Goal: Task Accomplishment & Management: Complete application form

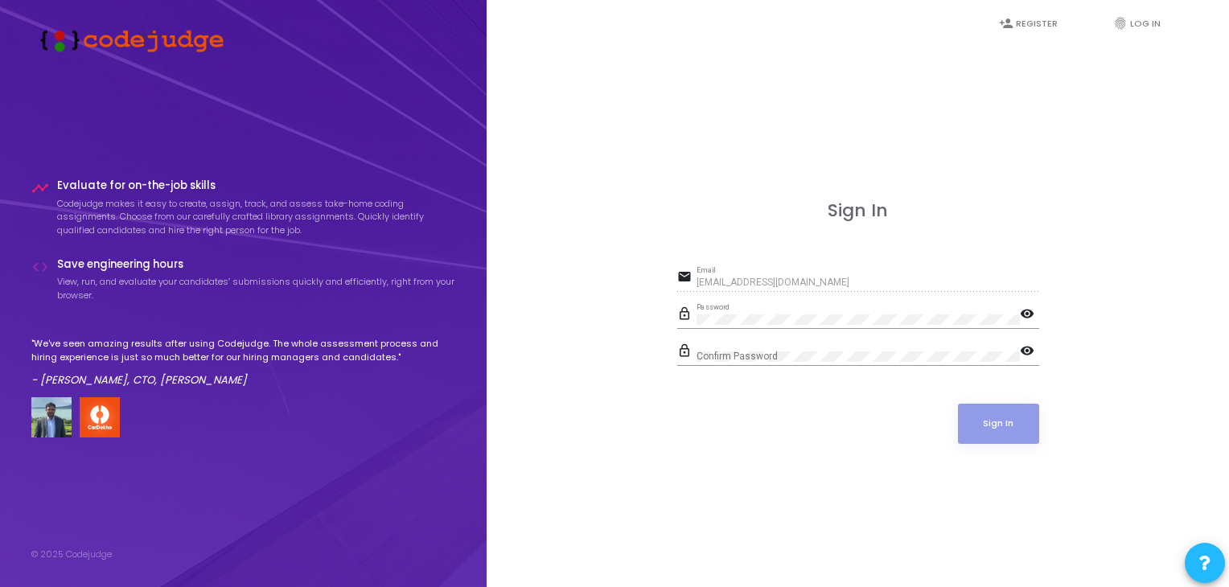
click at [1029, 314] on mat-icon "visibility" at bounding box center [1029, 315] width 19 height 19
click at [1005, 424] on button "Sign In" at bounding box center [998, 424] width 81 height 40
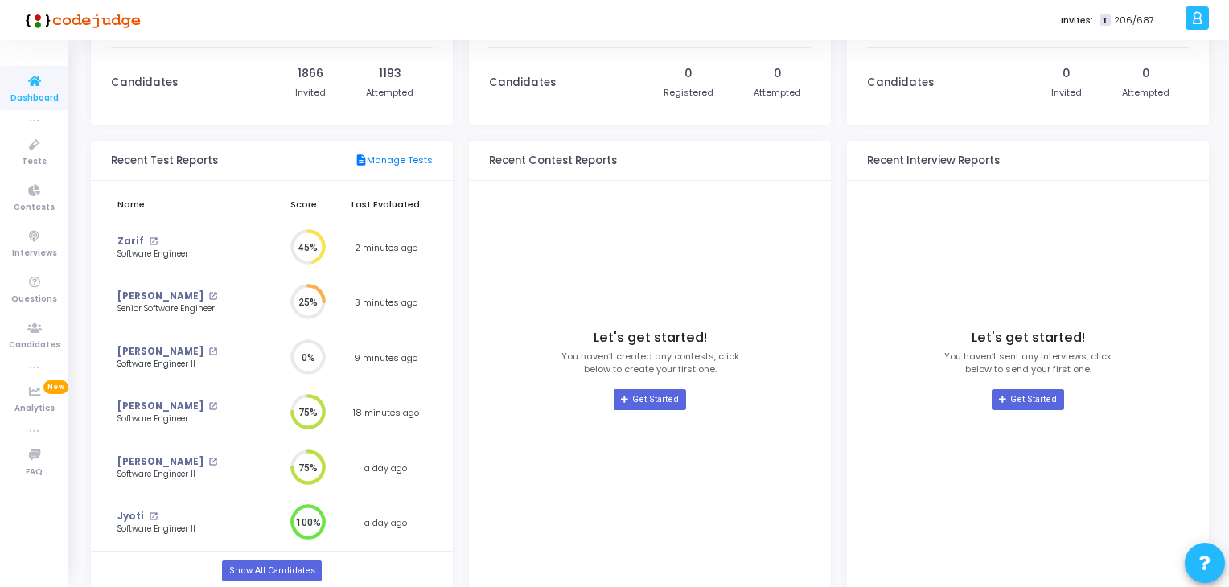
scroll to position [125, 0]
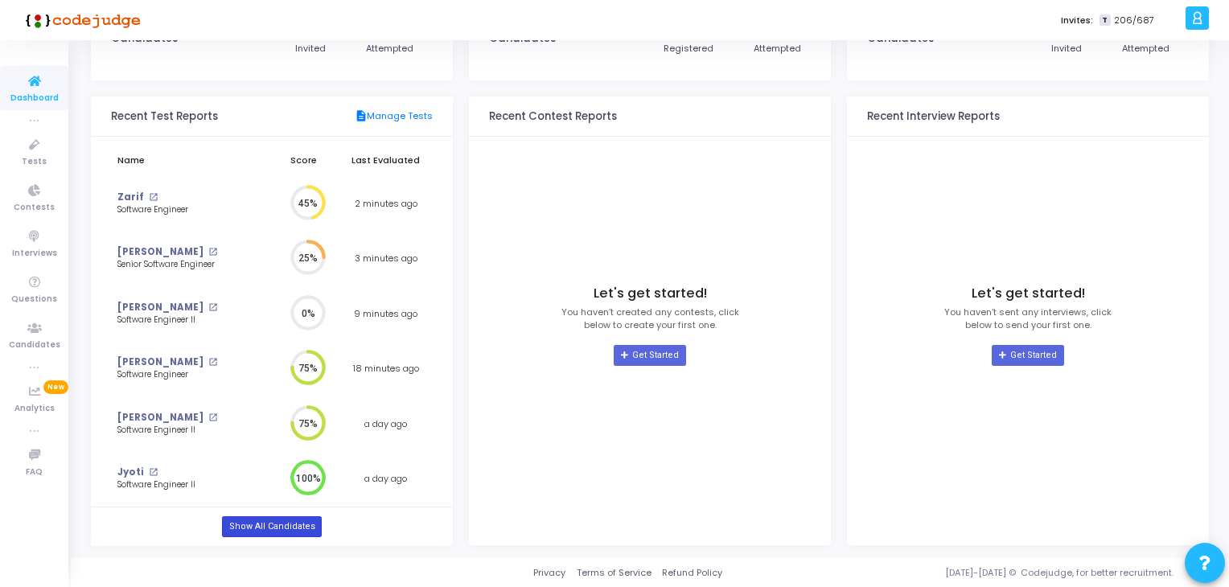
click at [277, 525] on link "Show All Candidates" at bounding box center [271, 526] width 99 height 21
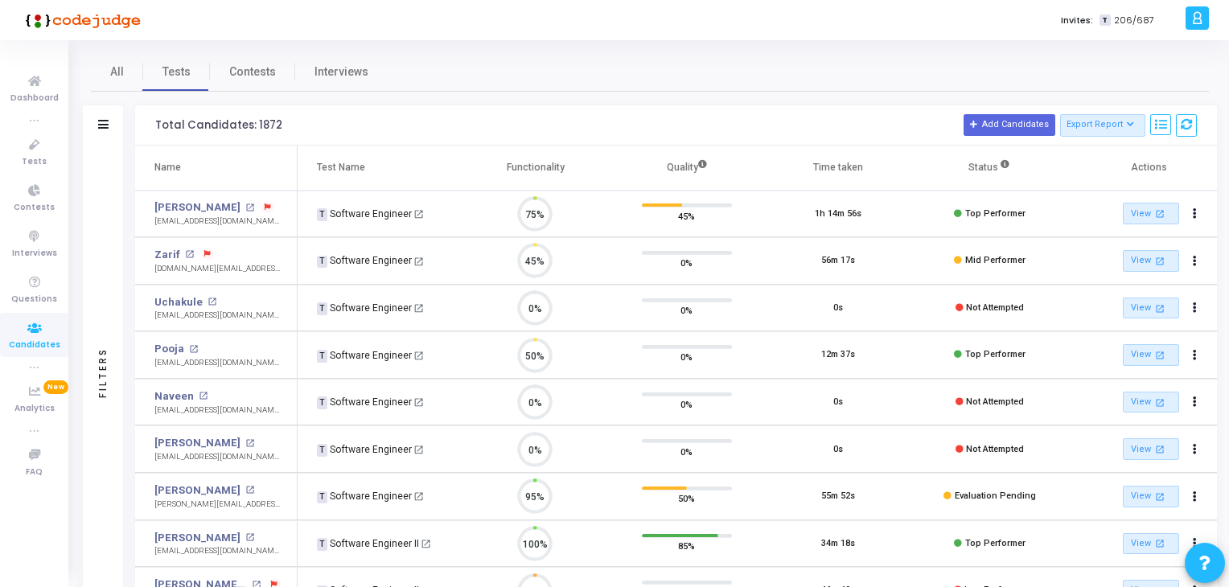
scroll to position [33, 41]
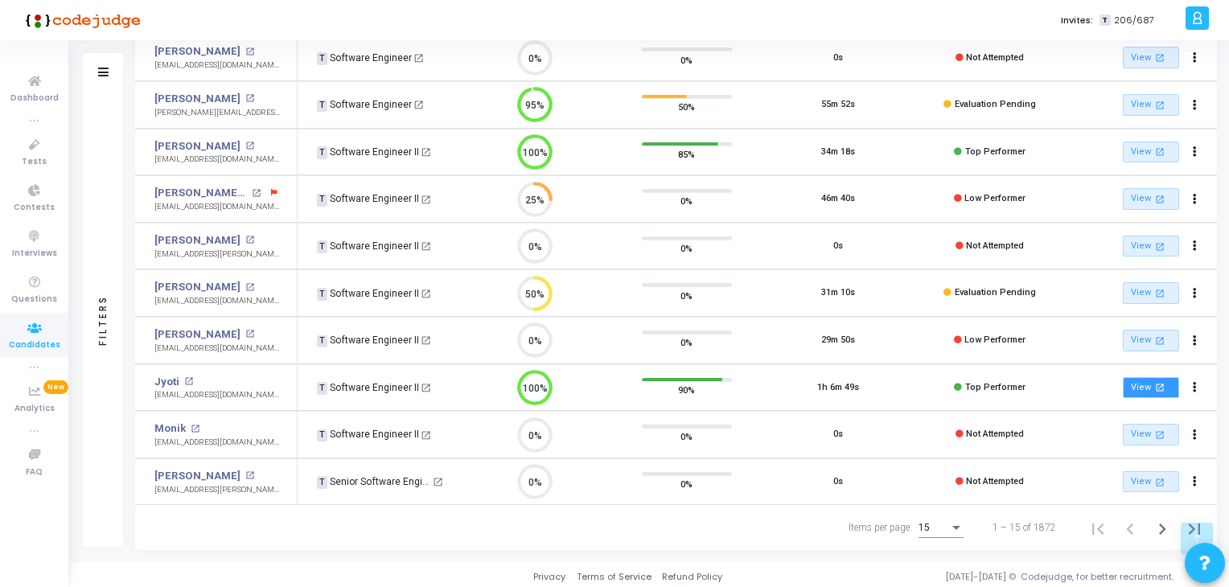
click at [1143, 387] on link "View open_in_new" at bounding box center [1151, 388] width 56 height 22
click at [1162, 528] on icon "Next page" at bounding box center [1162, 529] width 23 height 23
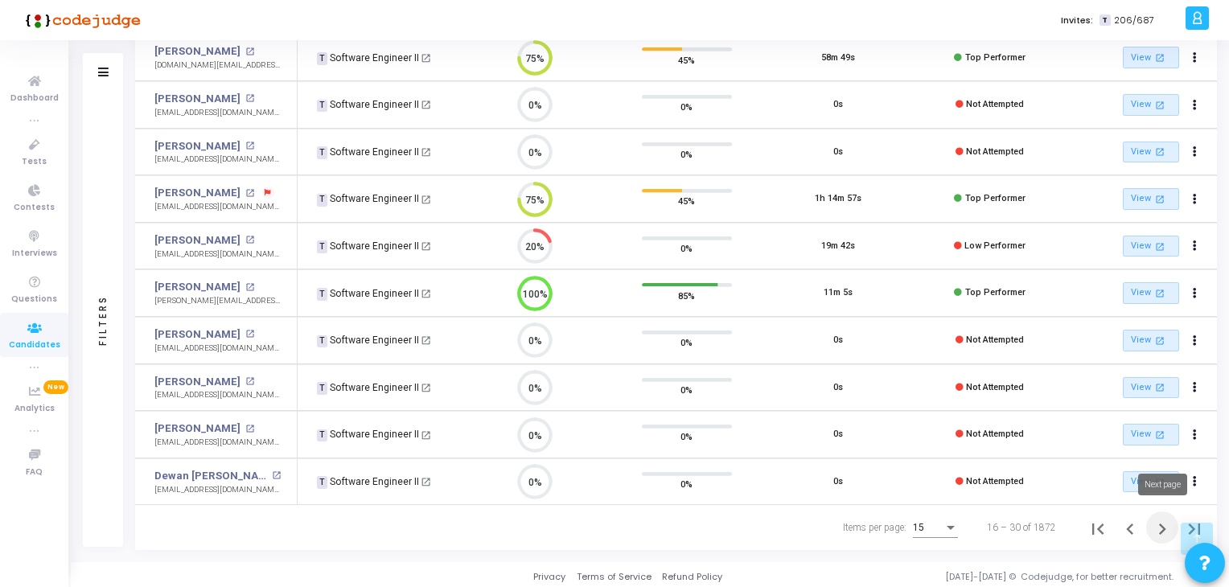
click at [1165, 524] on icon "Next page" at bounding box center [1162, 529] width 7 height 11
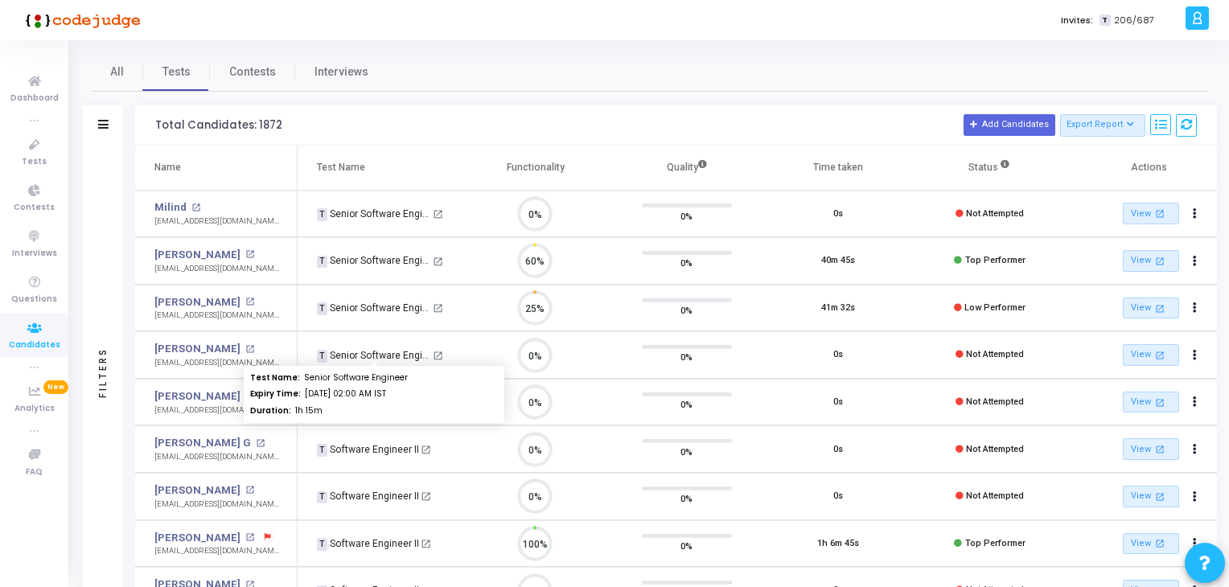
scroll to position [33, 41]
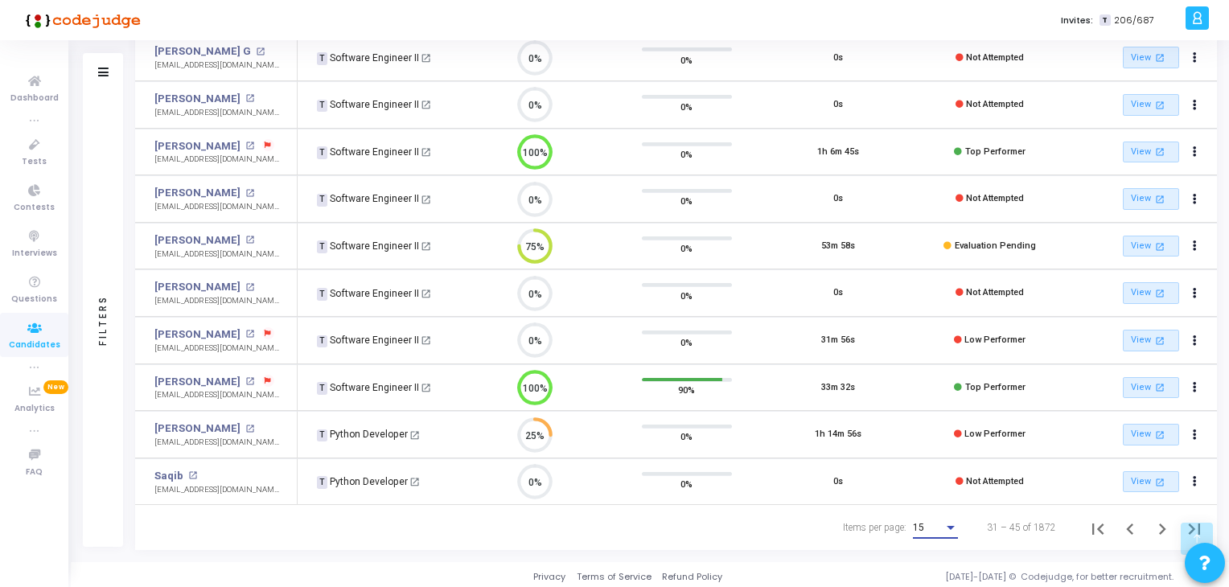
click at [949, 522] on div "Items per page:" at bounding box center [950, 528] width 14 height 13
click at [950, 512] on span "50" at bounding box center [937, 513] width 45 height 29
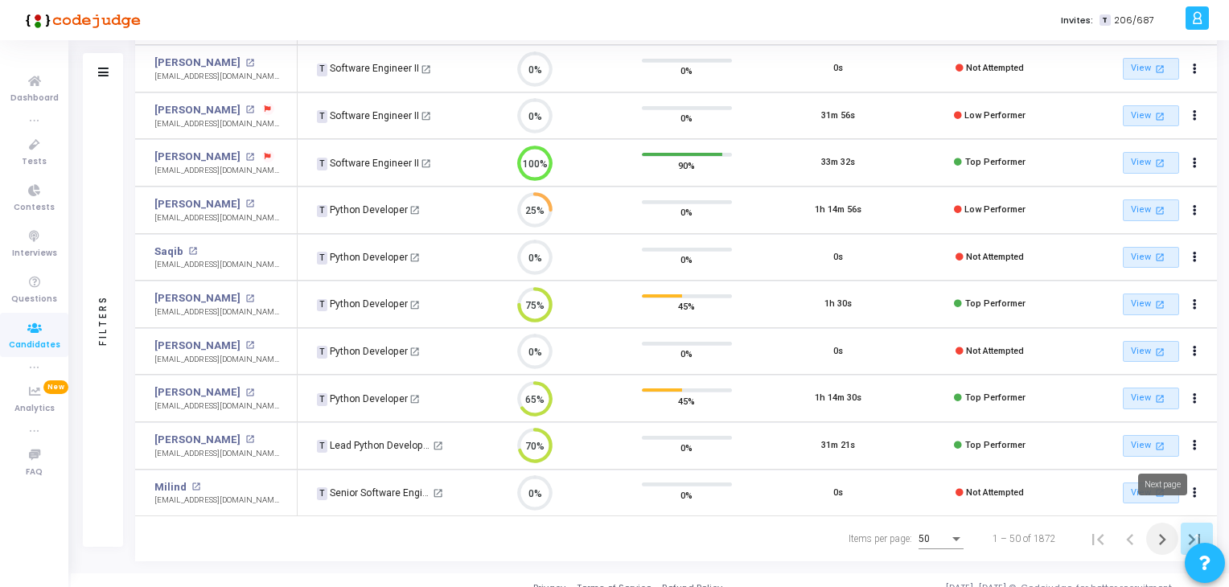
click at [1165, 528] on icon "Next page" at bounding box center [1162, 539] width 23 height 23
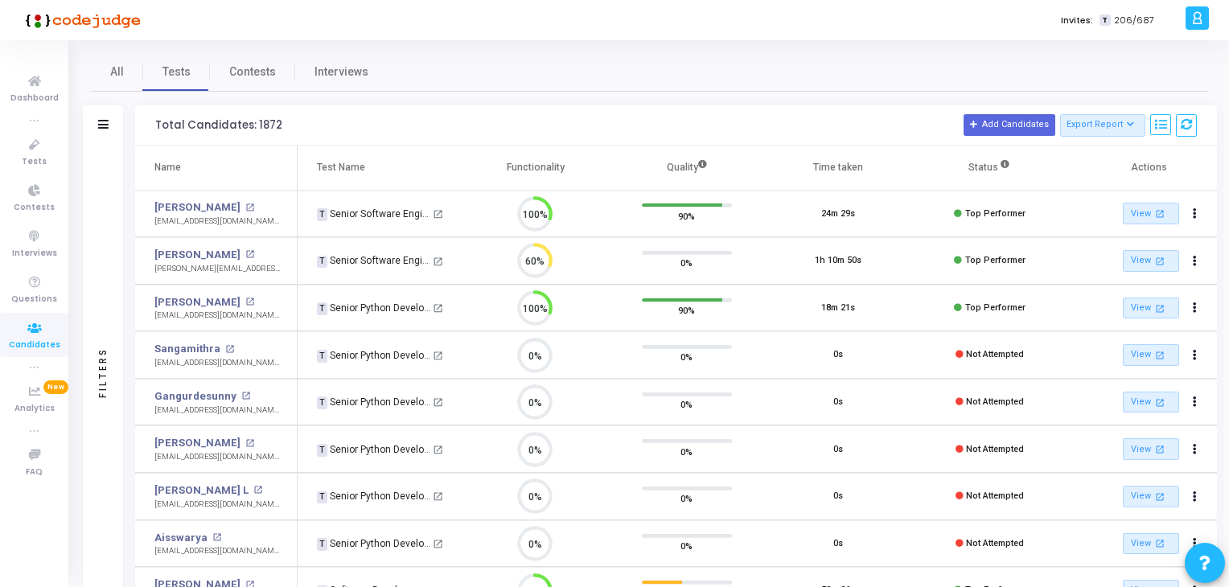
scroll to position [33, 41]
click at [262, 76] on span "Contests" at bounding box center [252, 72] width 47 height 17
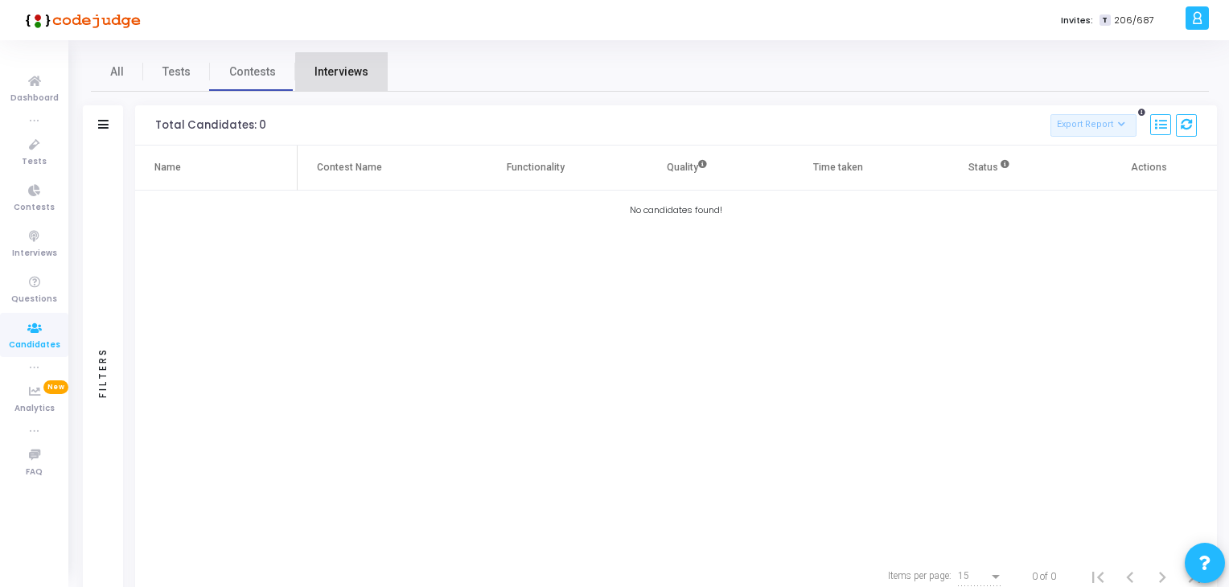
click at [344, 84] on link "Interviews" at bounding box center [341, 71] width 92 height 39
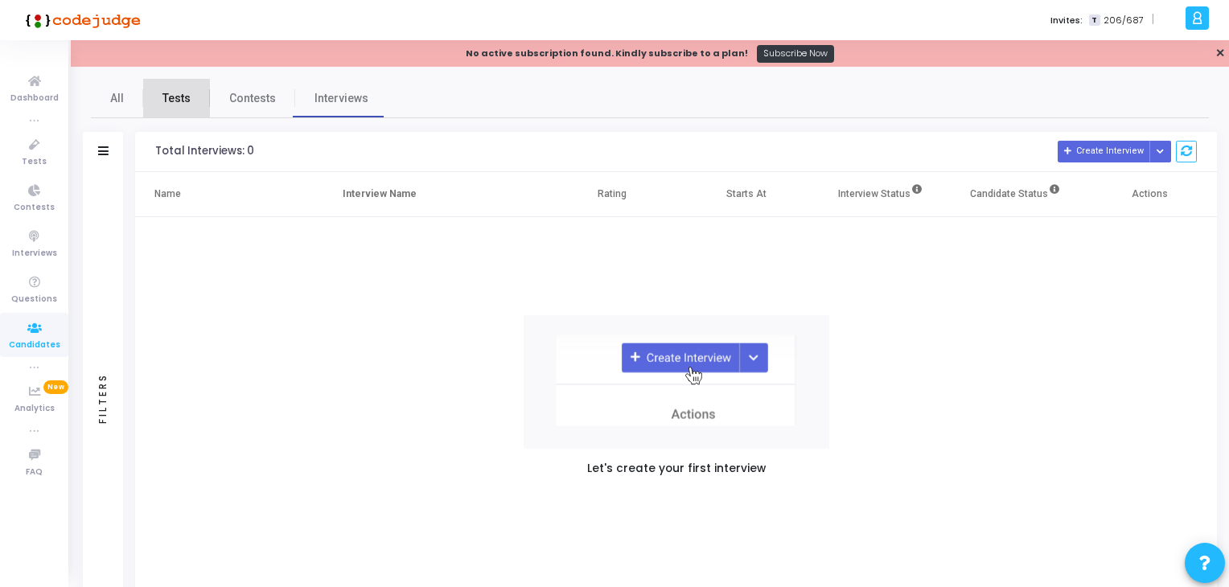
click at [184, 101] on span "Tests" at bounding box center [176, 98] width 28 height 17
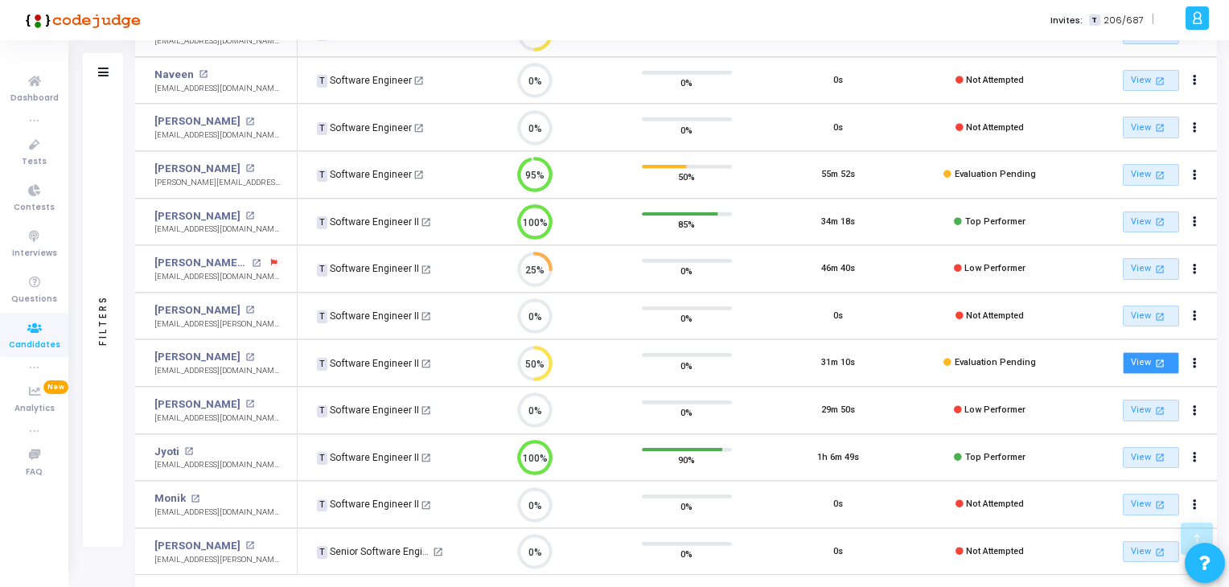
click at [1133, 364] on link "View open_in_new" at bounding box center [1151, 363] width 56 height 22
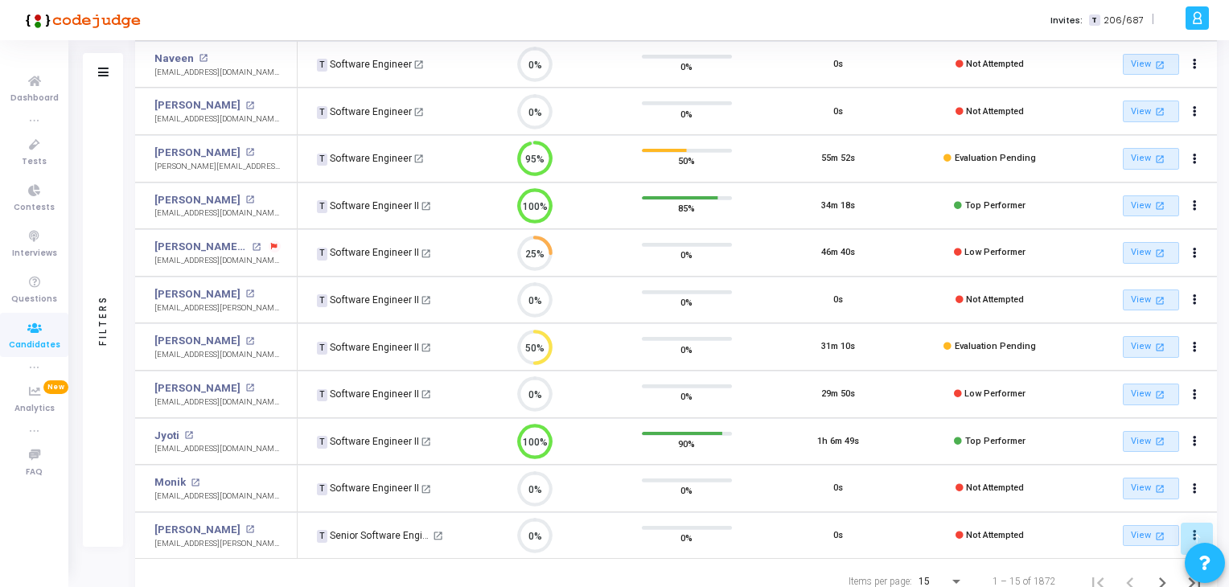
scroll to position [392, 0]
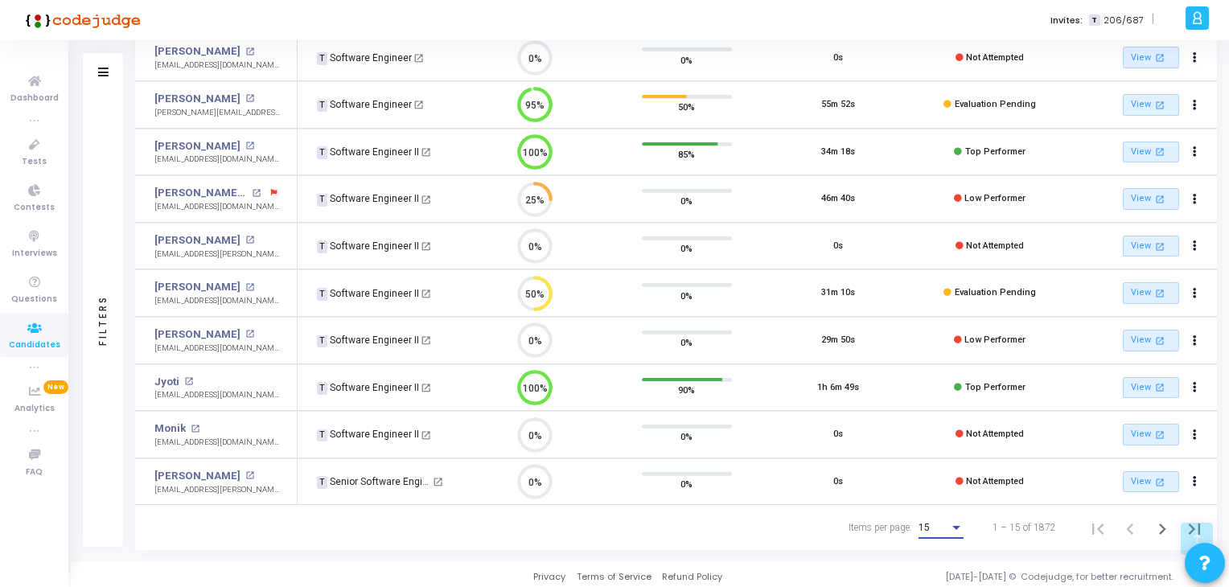
click at [948, 528] on div "15" at bounding box center [933, 528] width 31 height 11
click at [947, 518] on span "50" at bounding box center [942, 513] width 45 height 29
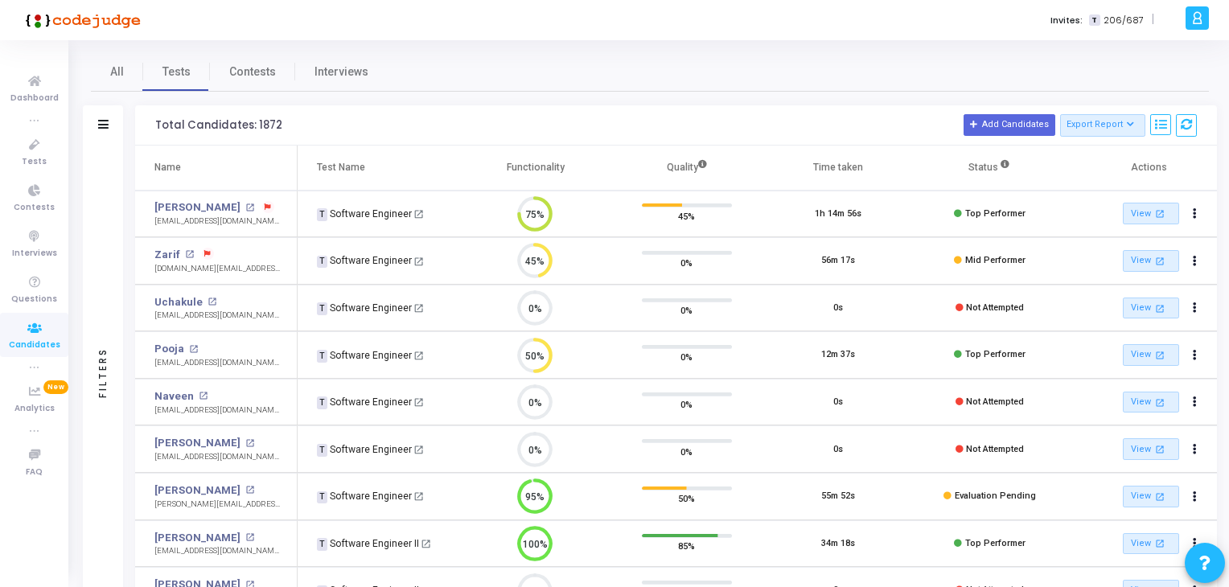
click at [101, 359] on div "Filters" at bounding box center [103, 372] width 14 height 177
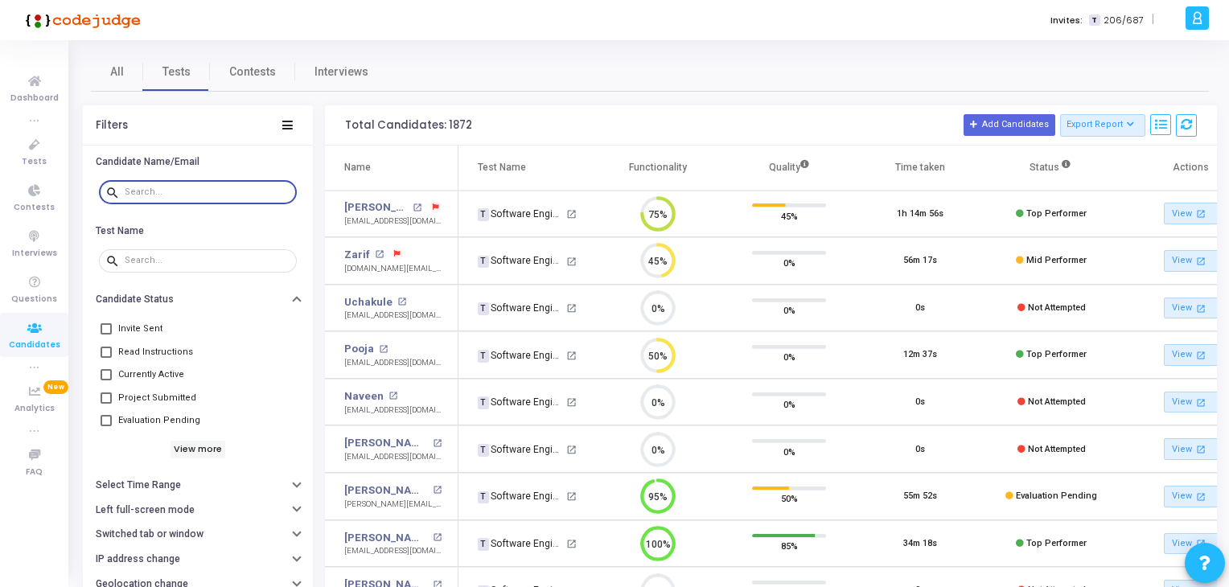
click at [146, 191] on input "text" at bounding box center [208, 192] width 166 height 10
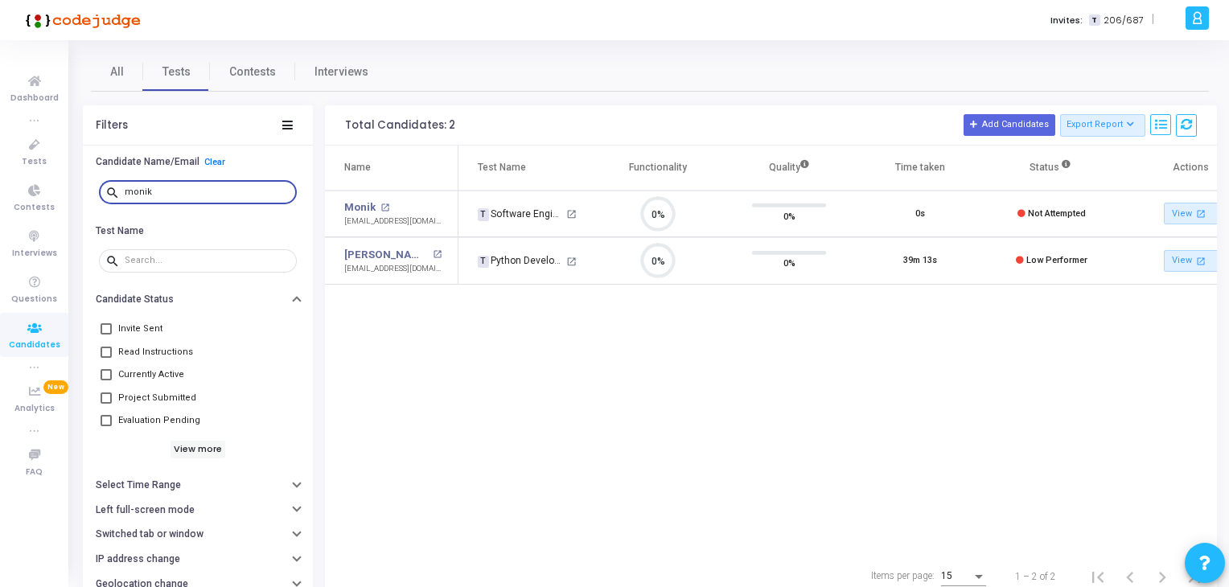
scroll to position [33, 41]
drag, startPoint x: 174, startPoint y: 195, endPoint x: 125, endPoint y: 193, distance: 48.3
click at [125, 193] on input "monik" at bounding box center [208, 192] width 166 height 10
click at [156, 195] on input "monik" at bounding box center [208, 192] width 166 height 10
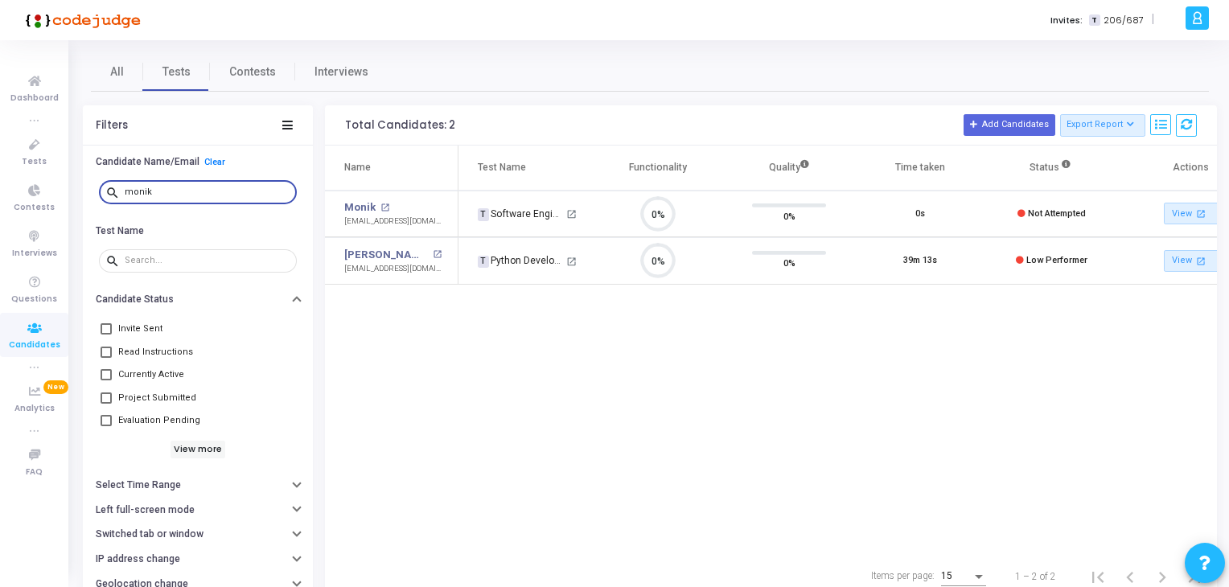
click at [156, 195] on input "monik" at bounding box center [208, 192] width 166 height 10
type input "monik"
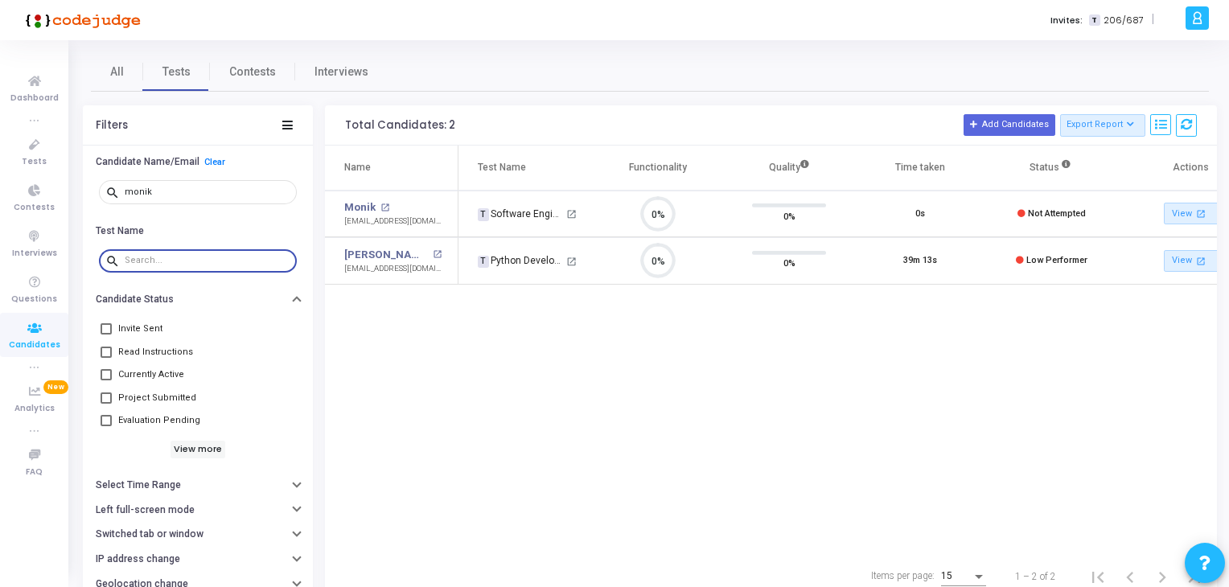
click at [136, 261] on input "text" at bounding box center [208, 261] width 166 height 10
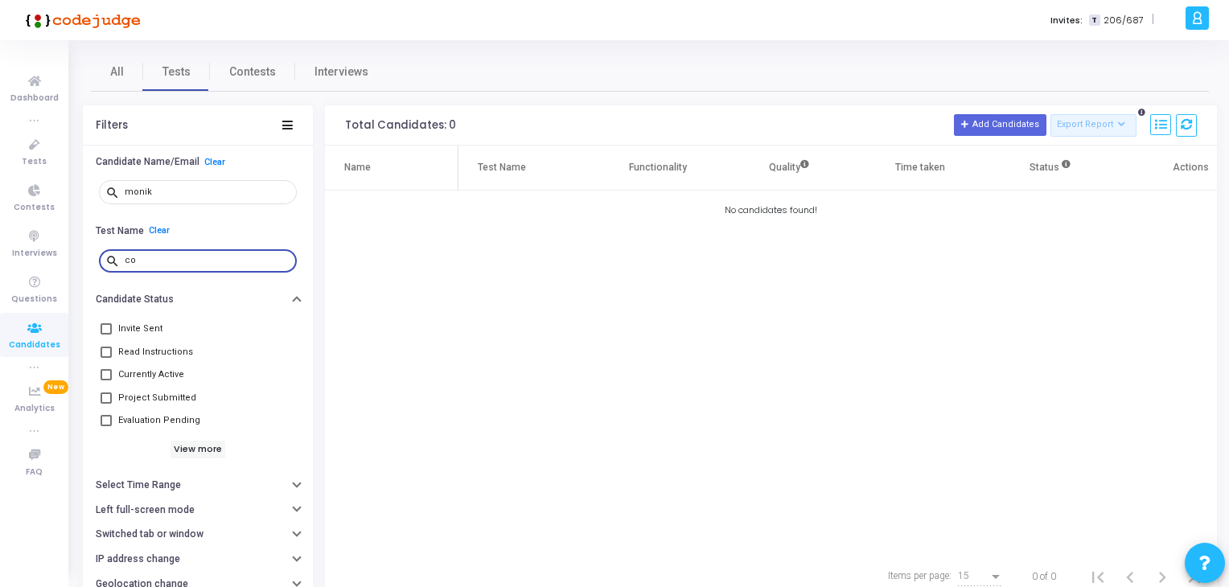
type input "c"
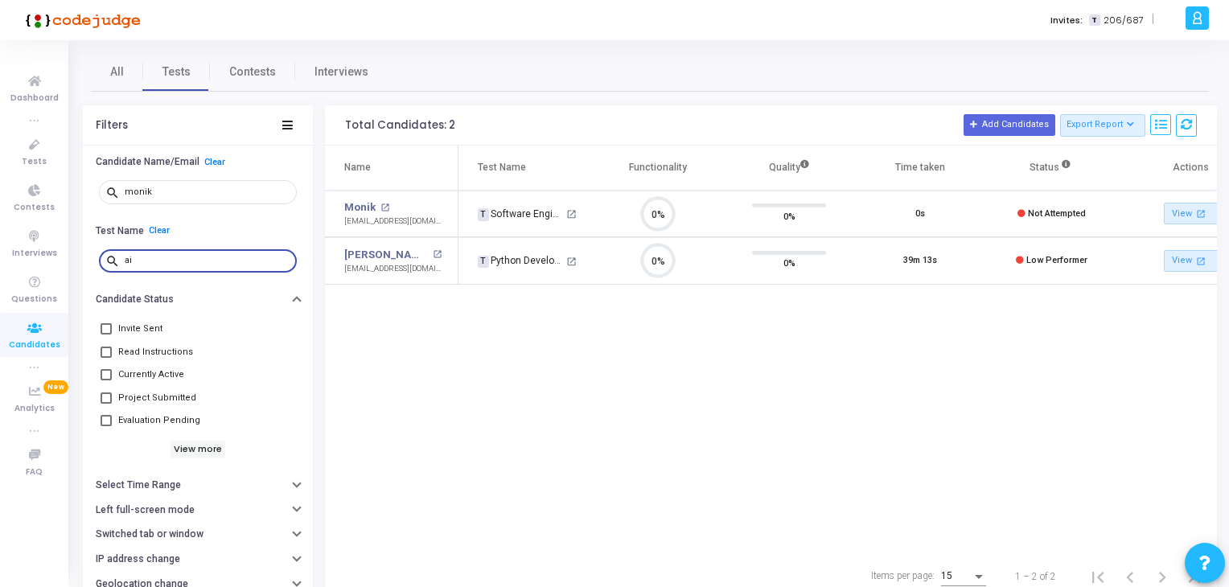
scroll to position [33, 41]
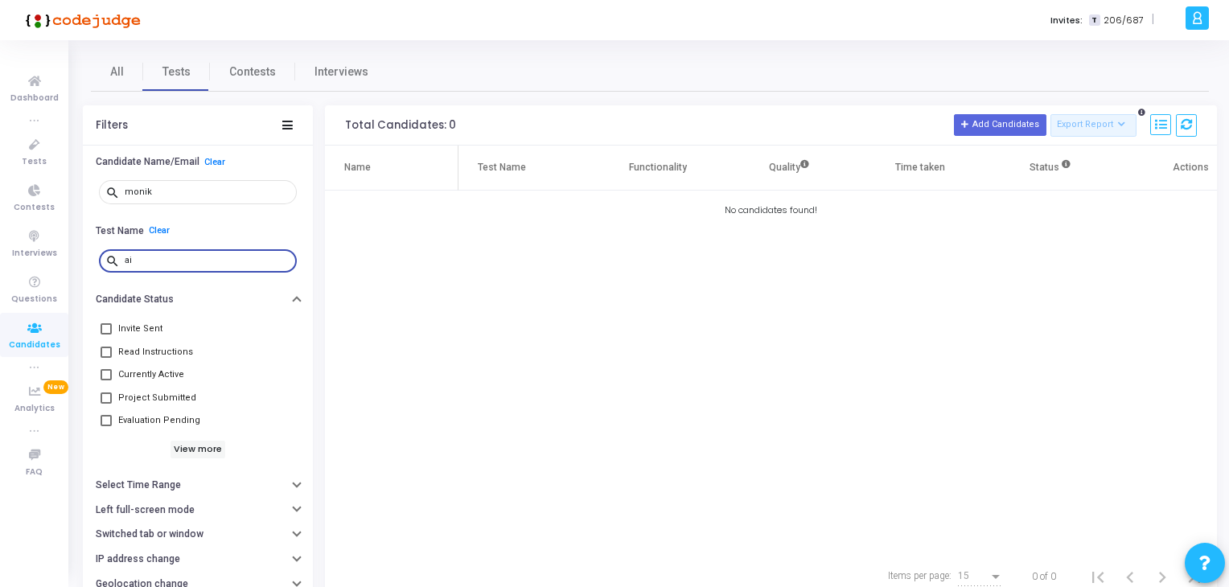
type input "a"
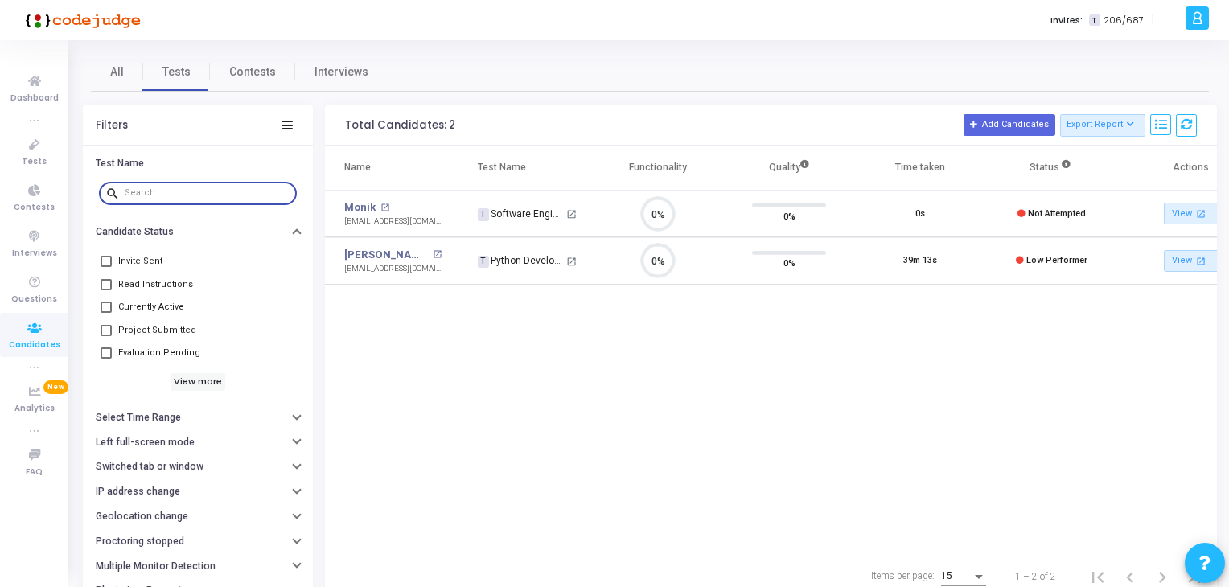
scroll to position [52, 0]
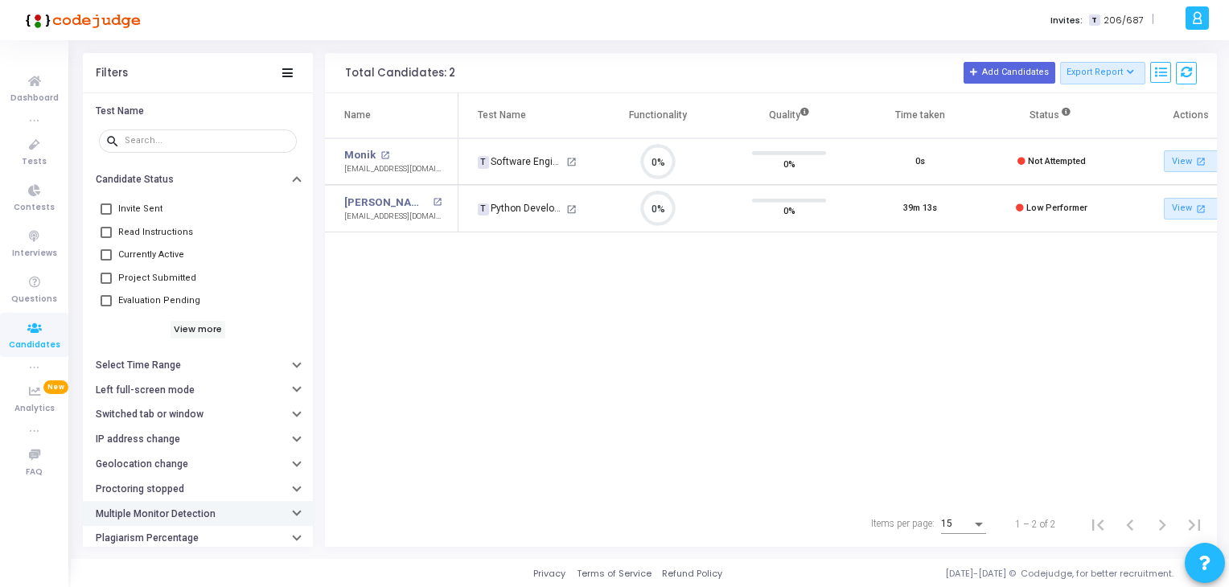
click at [188, 508] on h6 "Multiple Monitor Detection" at bounding box center [156, 514] width 120 height 12
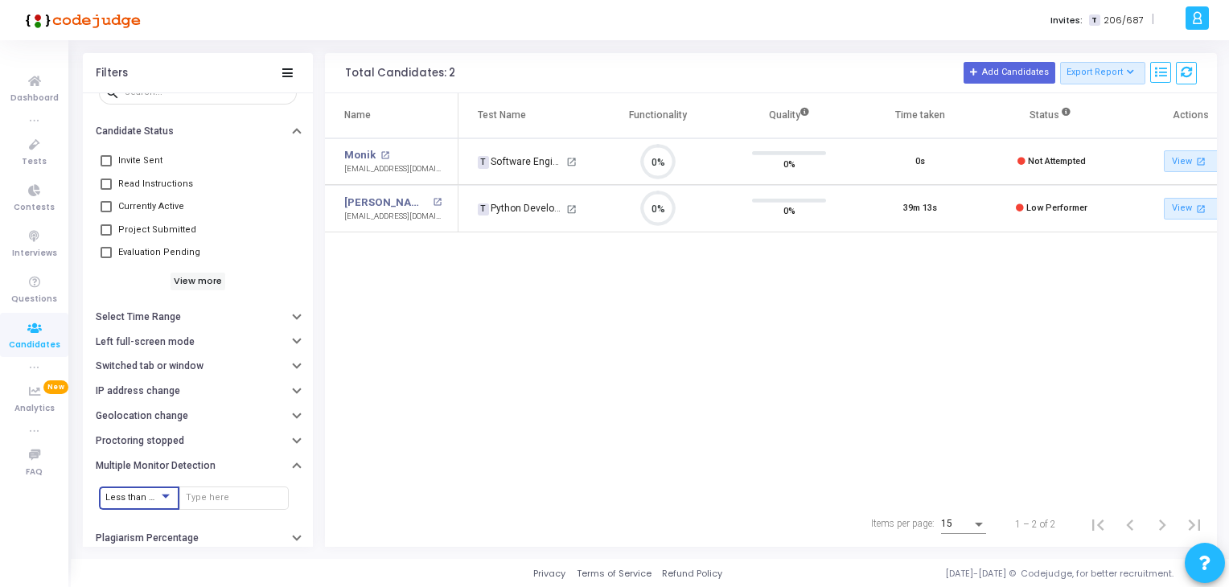
click at [154, 492] on span "Less than or equal to" at bounding box center [149, 497] width 89 height 10
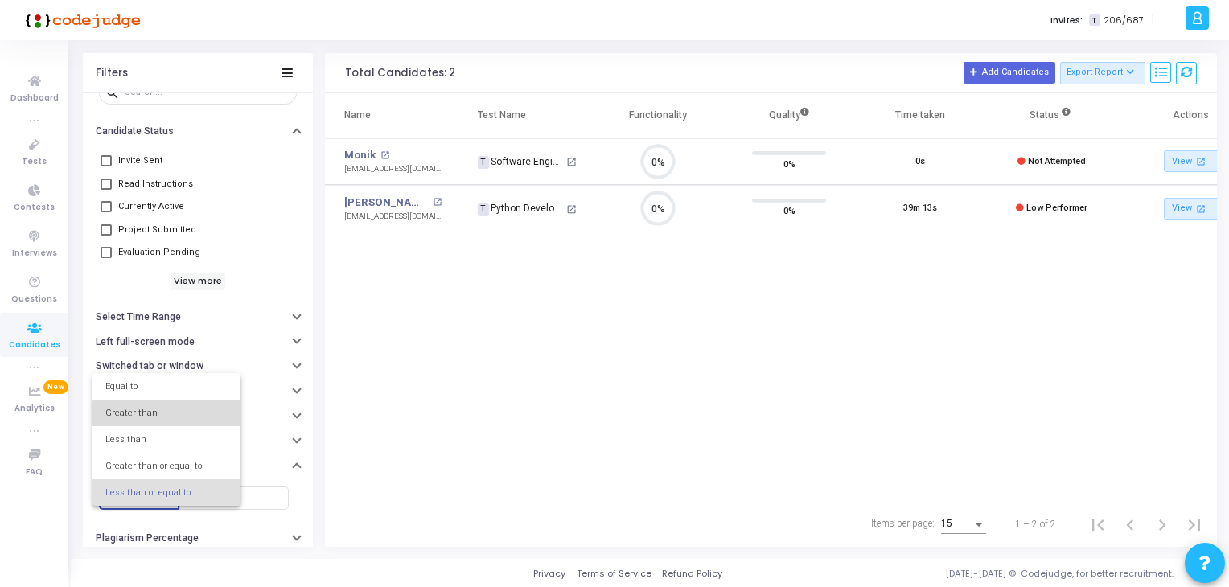
click at [171, 418] on span "Greater than" at bounding box center [166, 413] width 122 height 27
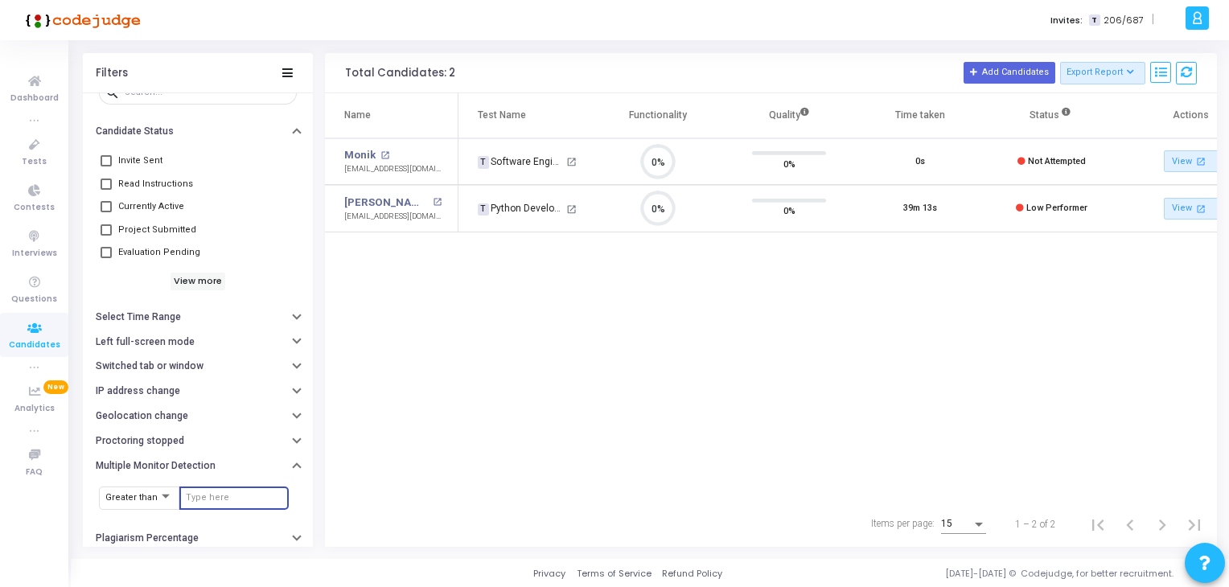
click at [212, 496] on input "number" at bounding box center [234, 498] width 97 height 10
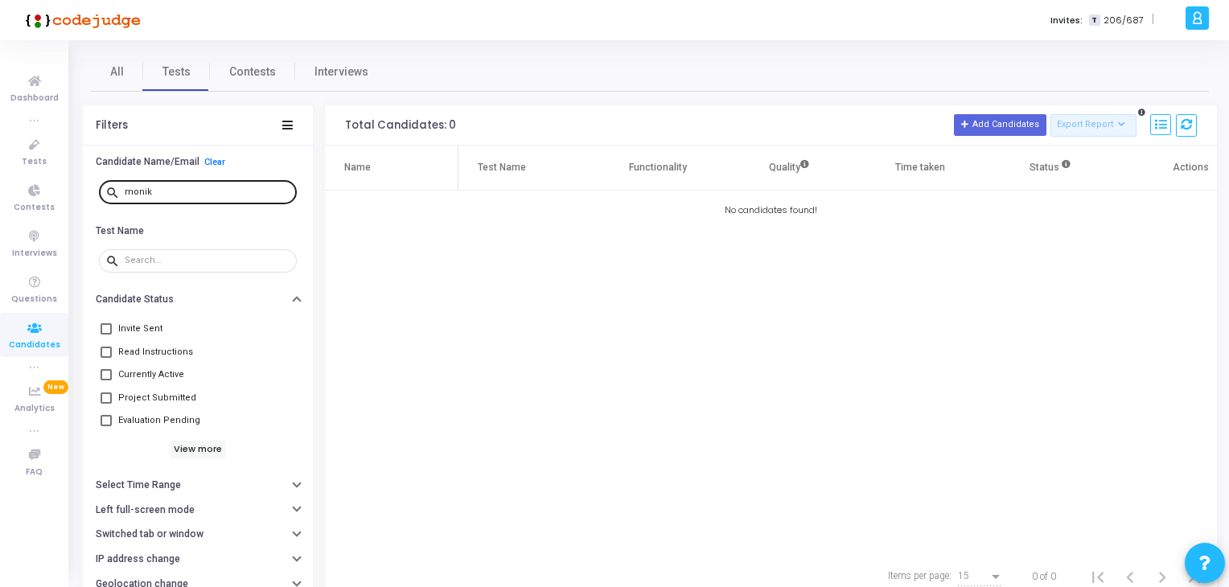
type input "1"
drag, startPoint x: 177, startPoint y: 179, endPoint x: 174, endPoint y: 187, distance: 8.7
click at [174, 187] on div "monik" at bounding box center [208, 192] width 166 height 26
click at [174, 187] on input "monik" at bounding box center [208, 192] width 166 height 10
type input "m"
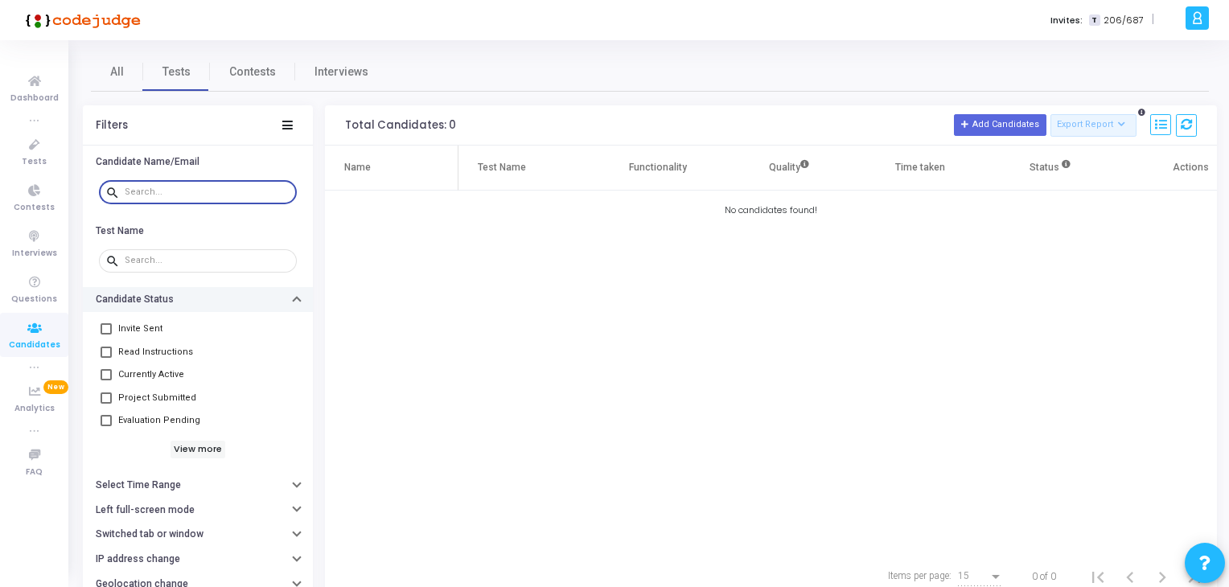
scroll to position [116, 0]
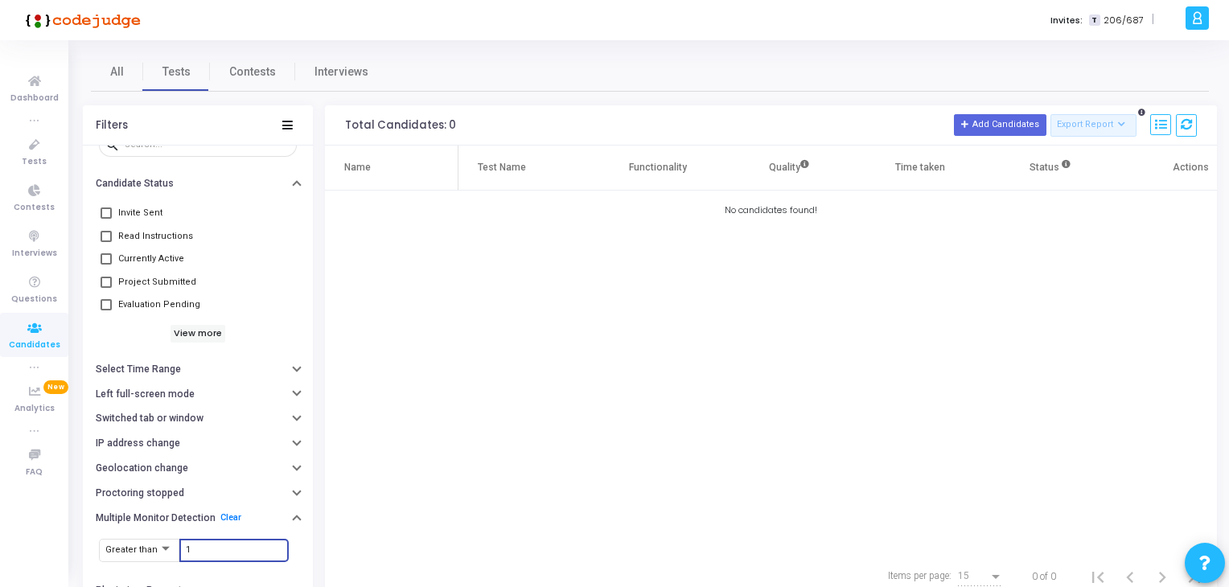
click at [207, 548] on input "1" at bounding box center [234, 550] width 97 height 10
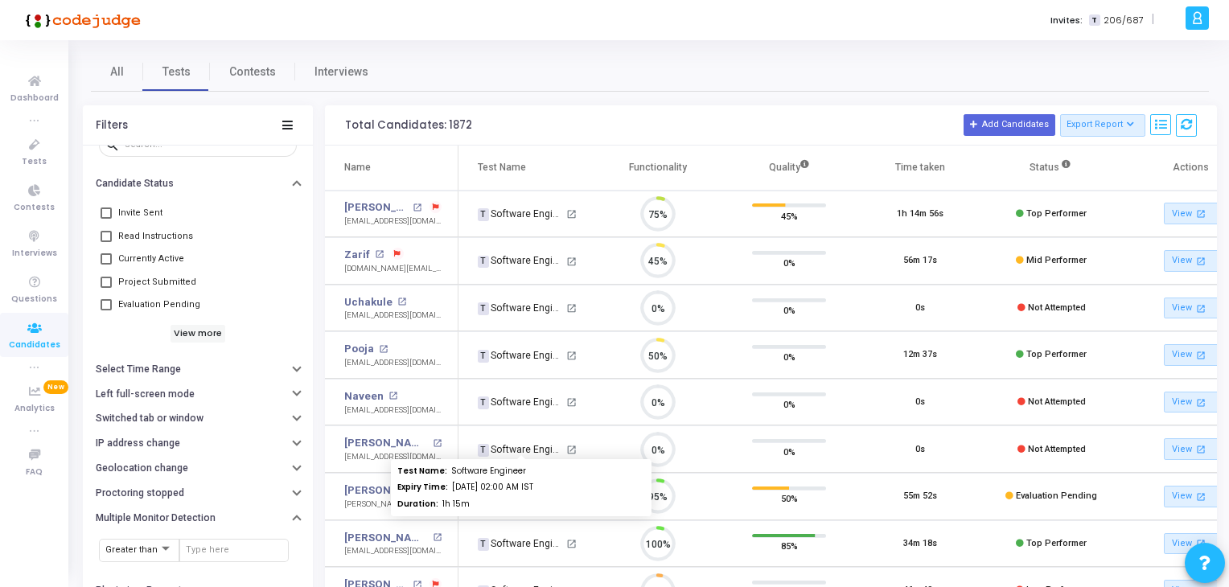
click at [525, 442] on div "T Software Engineer" at bounding box center [520, 449] width 85 height 14
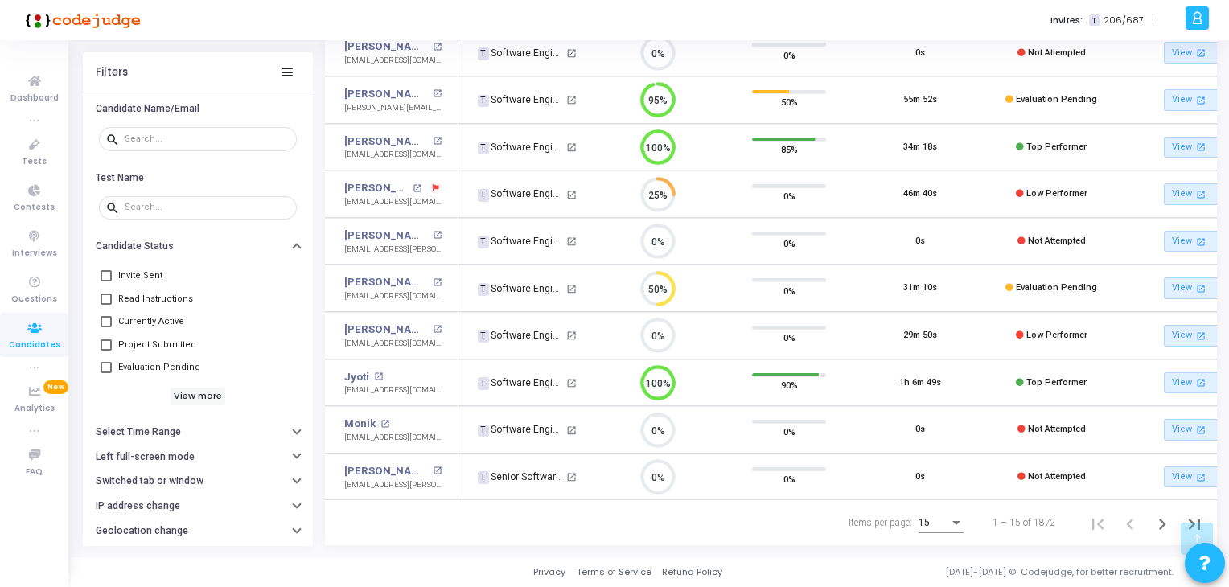
scroll to position [185, 0]
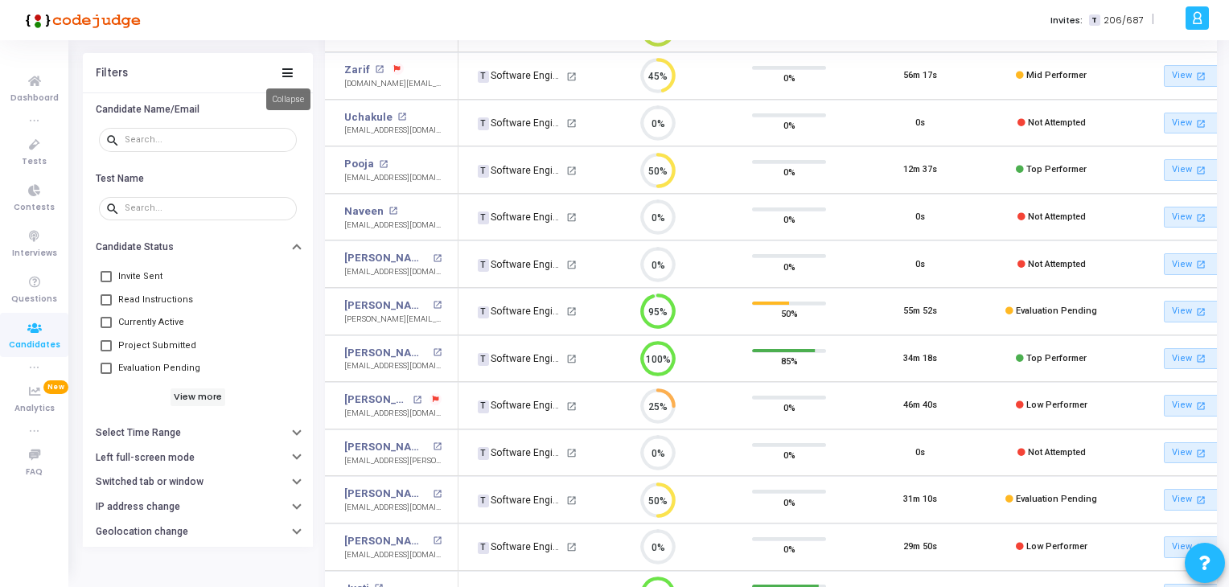
click at [290, 78] on mat-tooltip-component "Collapse" at bounding box center [288, 99] width 67 height 44
click at [291, 72] on icon at bounding box center [287, 72] width 10 height 9
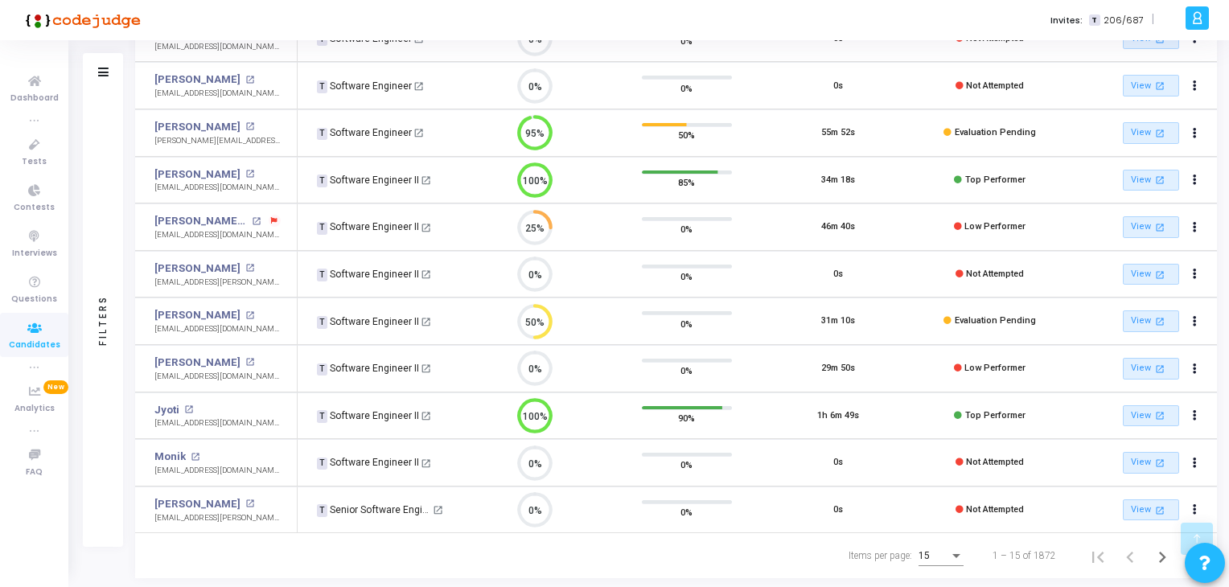
scroll to position [392, 0]
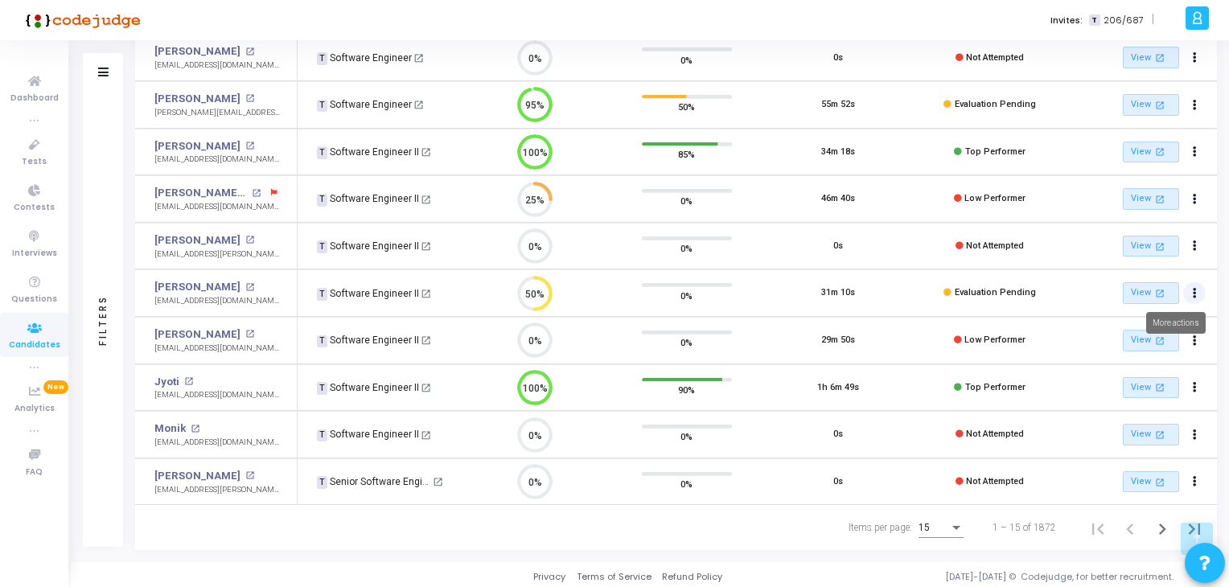
click at [1190, 292] on button "Actions" at bounding box center [1194, 293] width 23 height 23
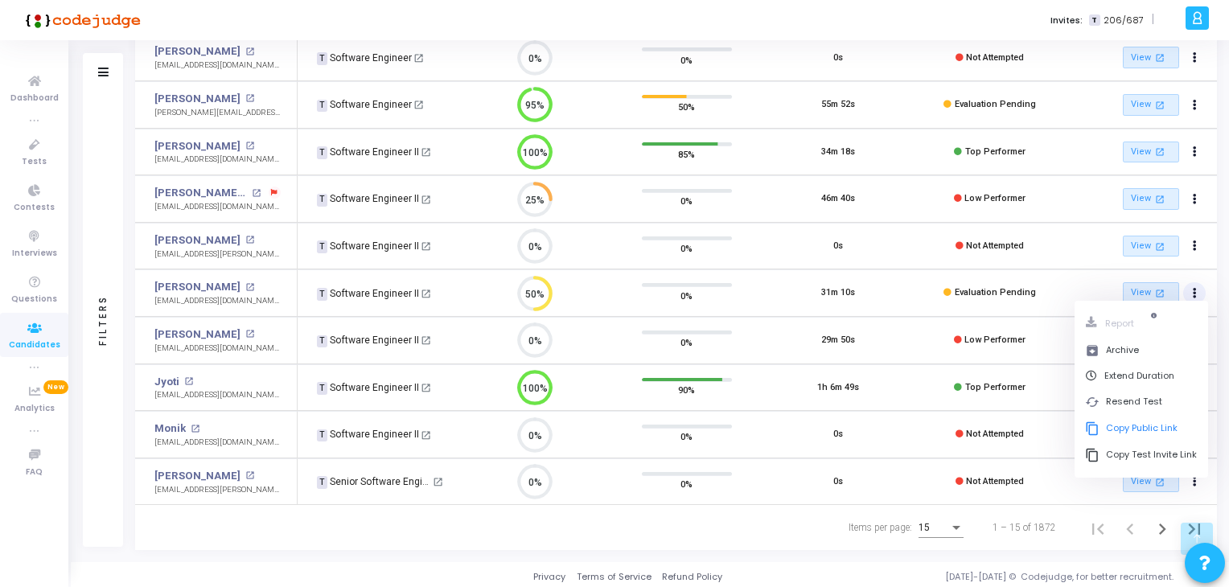
click at [1015, 302] on td "Evaluation Pending" at bounding box center [989, 292] width 151 height 47
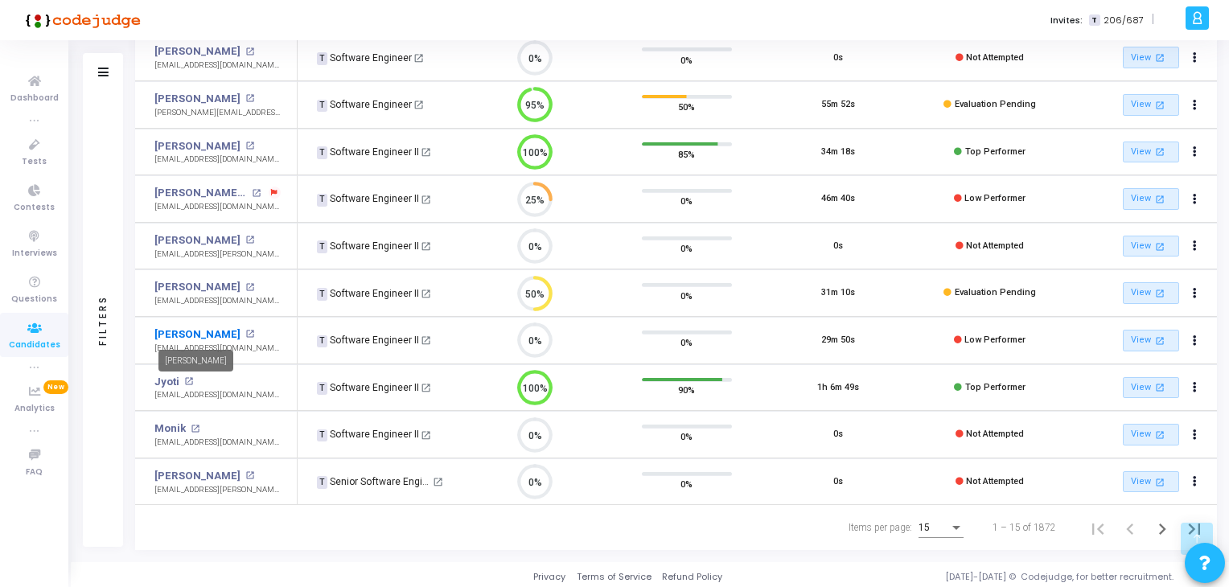
click at [174, 335] on link "[PERSON_NAME]" at bounding box center [197, 335] width 86 height 16
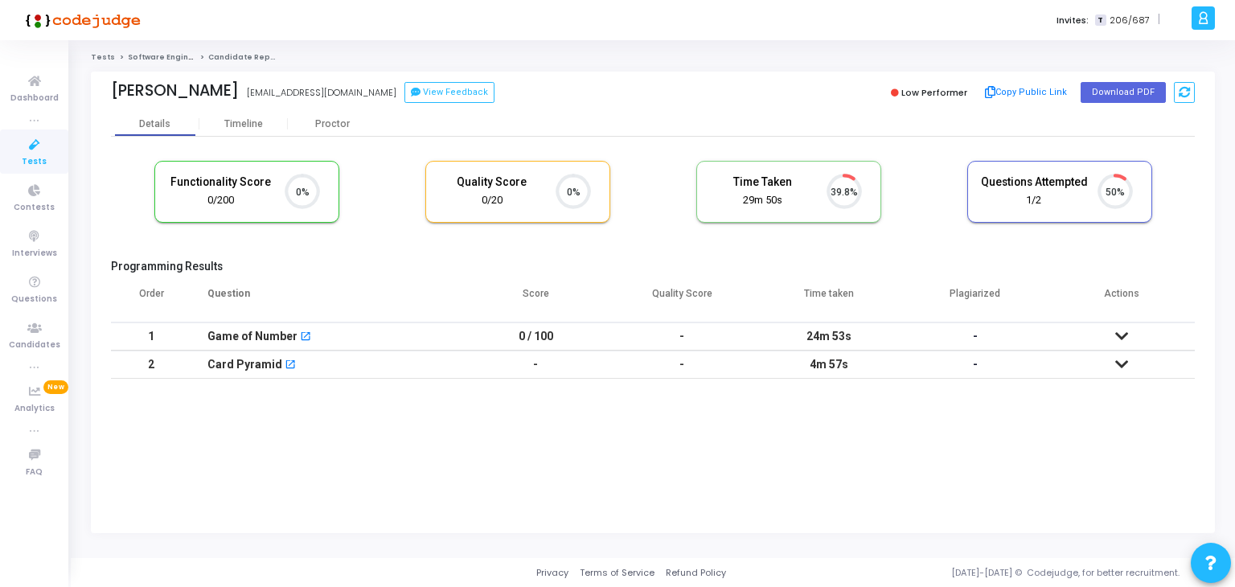
scroll to position [33, 41]
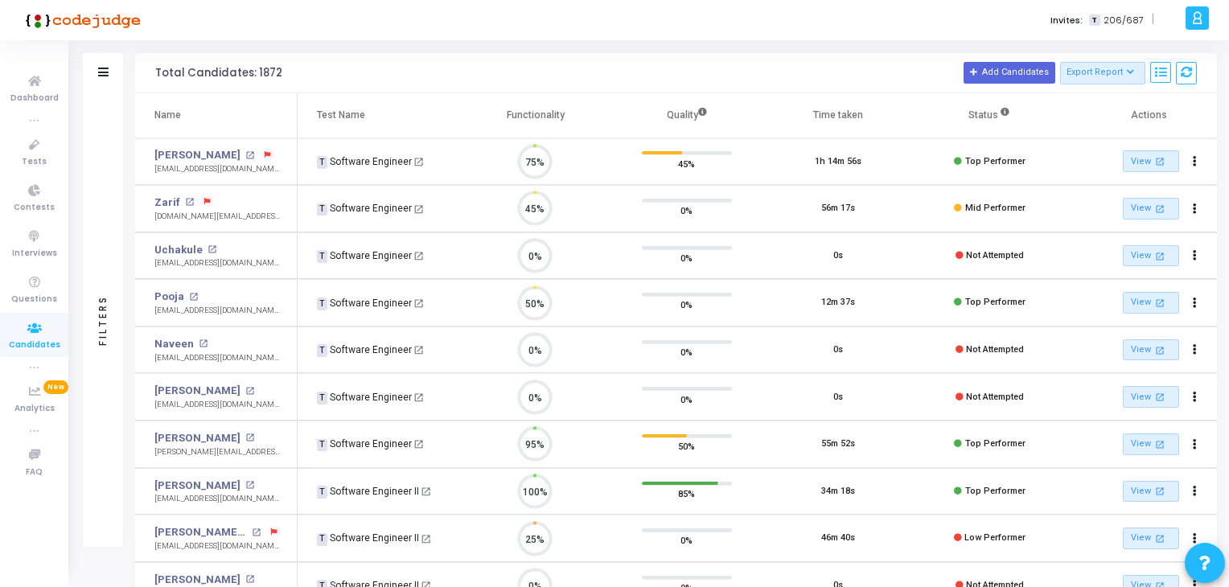
scroll to position [33, 41]
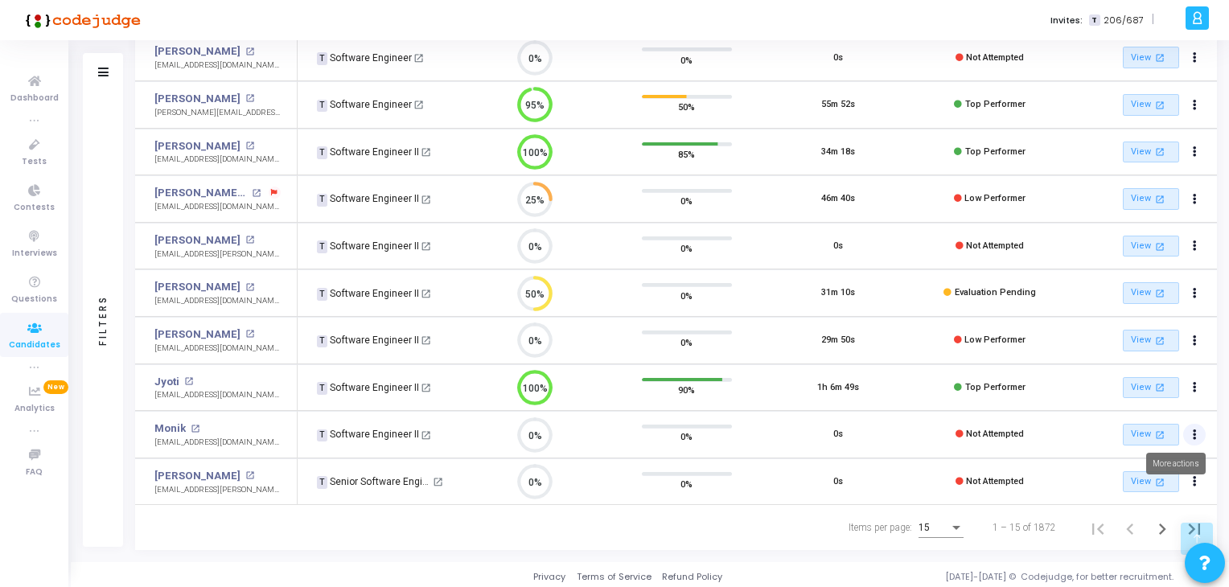
click at [1198, 429] on button "Actions" at bounding box center [1194, 435] width 23 height 23
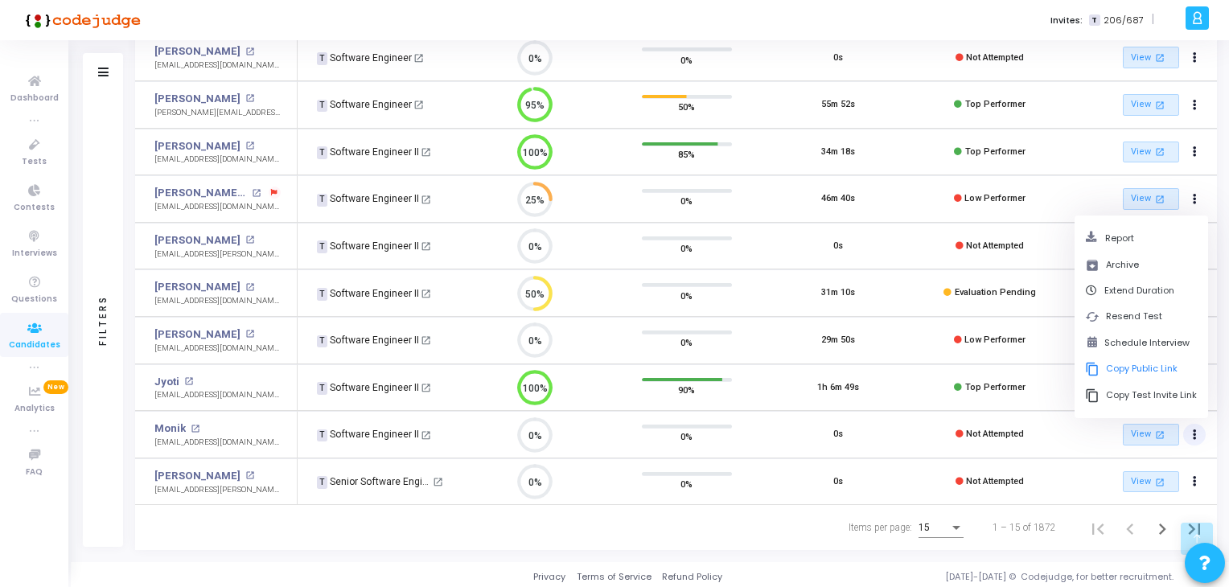
click at [795, 524] on div "Items per page: 15 1 – 15 of 1872" at bounding box center [676, 527] width 1082 height 45
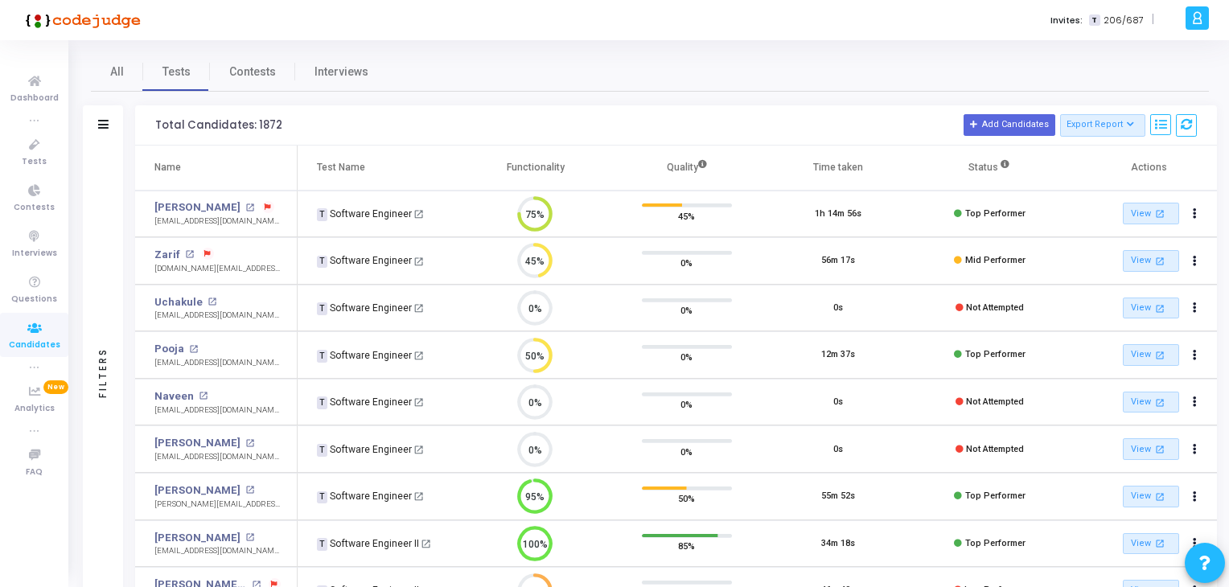
scroll to position [392, 0]
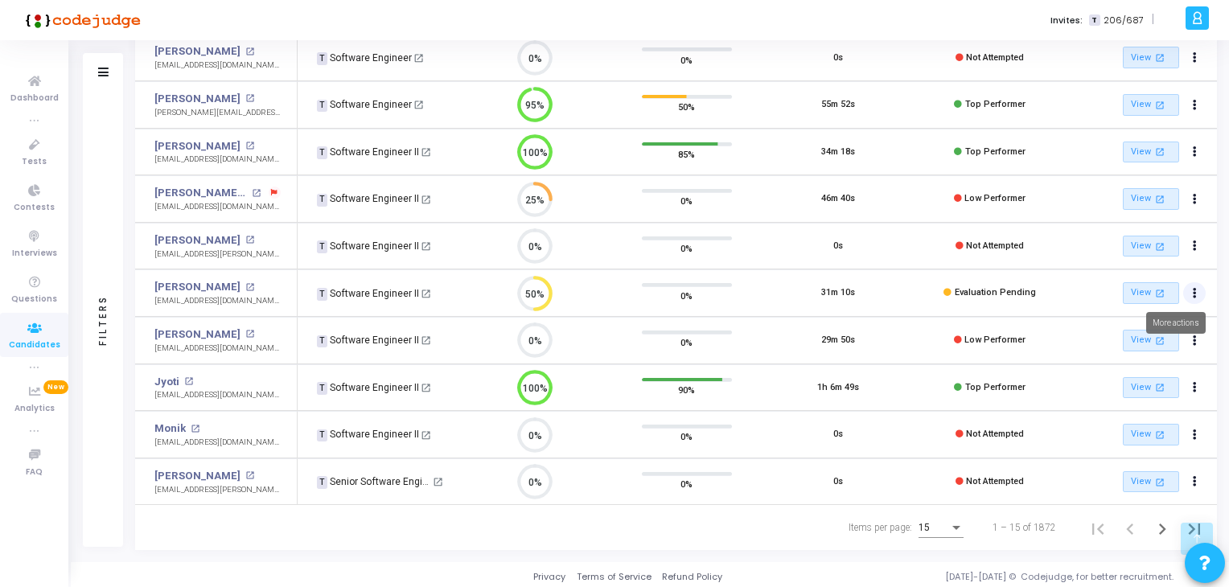
click at [1198, 292] on button "Actions" at bounding box center [1194, 293] width 23 height 23
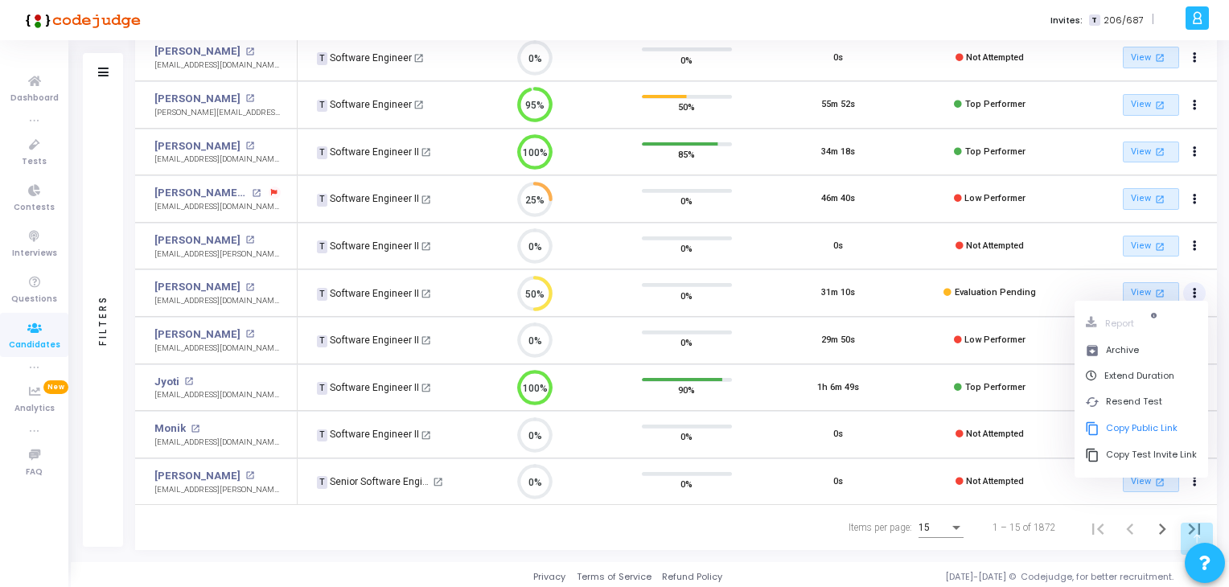
click at [280, 516] on div "Items per page: 15 1 – 15 of 1872" at bounding box center [676, 527] width 1082 height 45
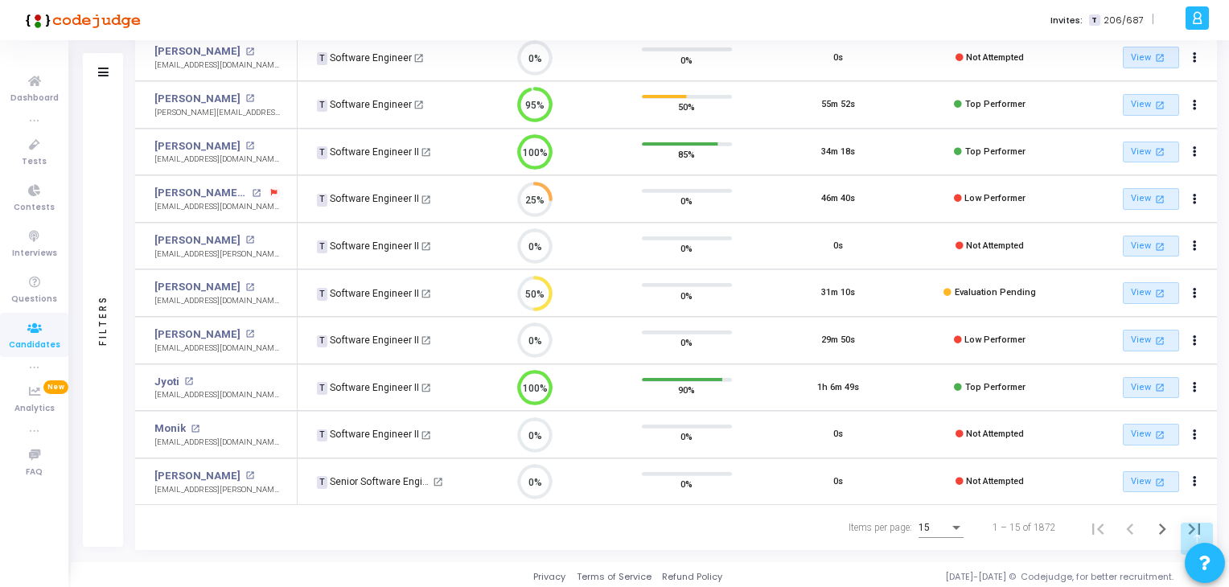
drag, startPoint x: 1035, startPoint y: 287, endPoint x: 1001, endPoint y: 287, distance: 33.8
click at [1001, 287] on td "Evaluation Pending" at bounding box center [989, 292] width 151 height 47
click at [1021, 287] on span "Evaluation Pending" at bounding box center [995, 292] width 81 height 10
click at [980, 287] on span "Evaluation Pending" at bounding box center [995, 292] width 81 height 10
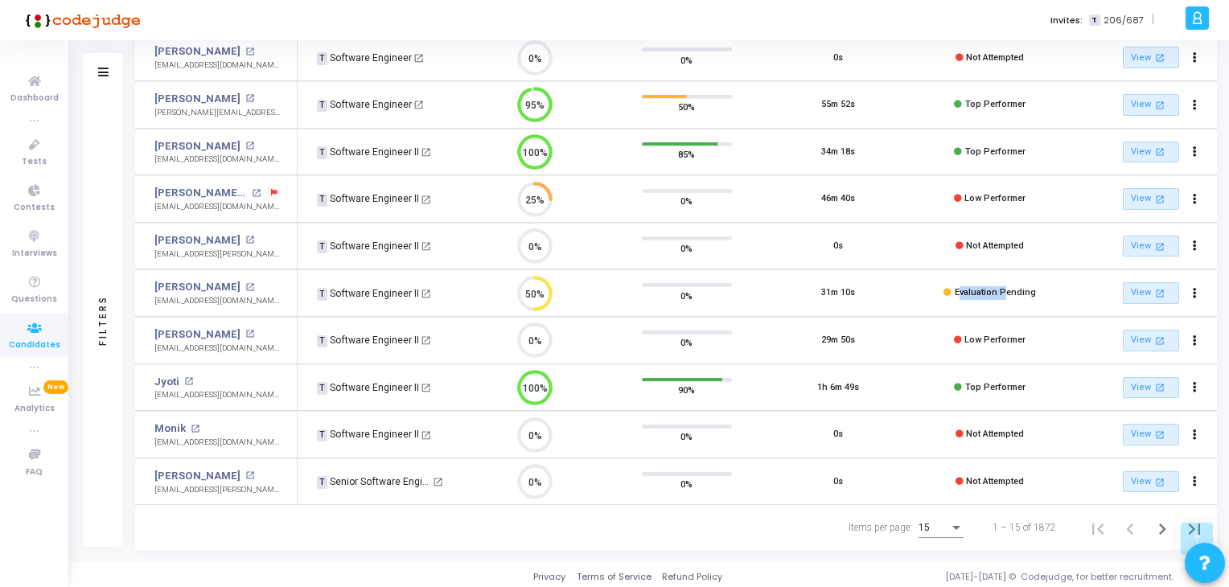
click at [980, 287] on span "Evaluation Pending" at bounding box center [995, 292] width 81 height 10
click at [1161, 525] on icon "Next page" at bounding box center [1162, 529] width 7 height 11
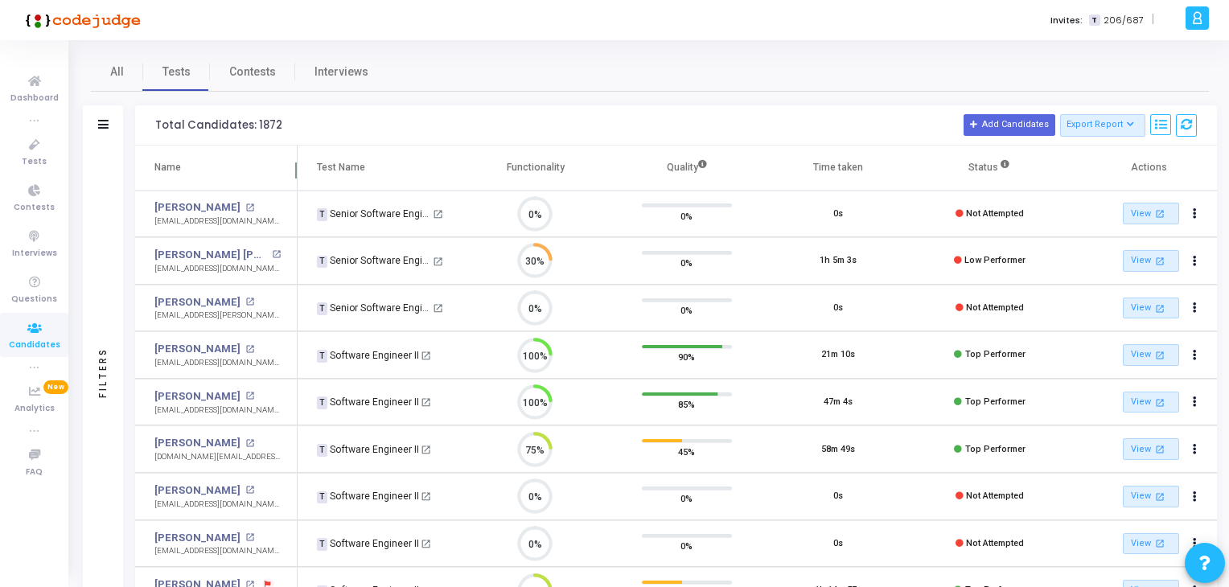
scroll to position [33, 41]
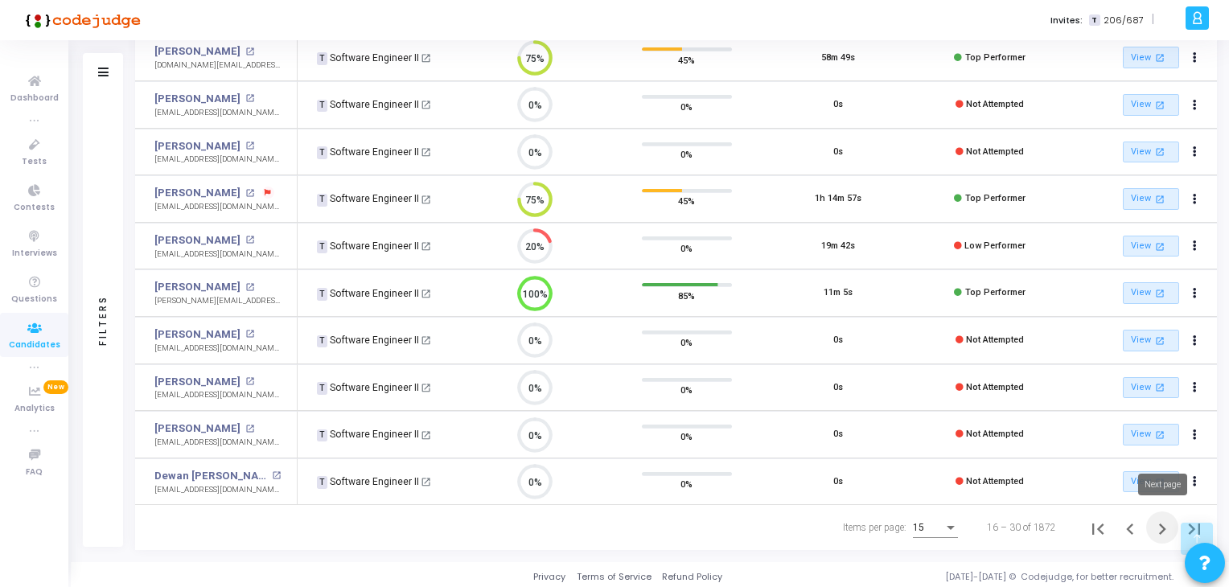
click at [1159, 528] on icon "Next page" at bounding box center [1162, 529] width 7 height 11
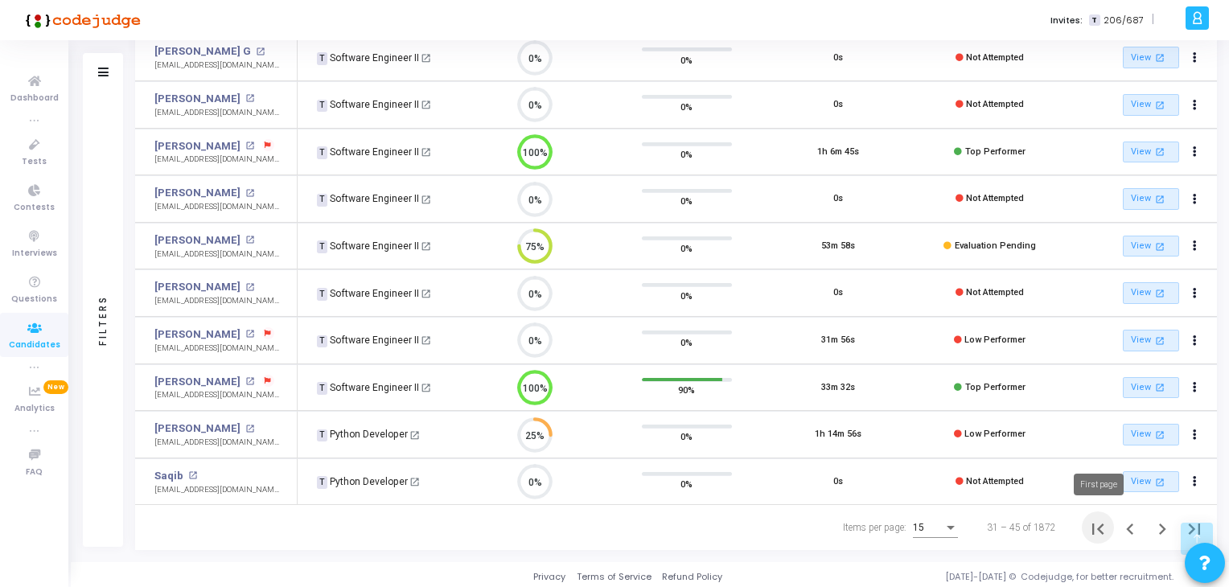
click at [1103, 528] on icon "First page" at bounding box center [1098, 529] width 23 height 23
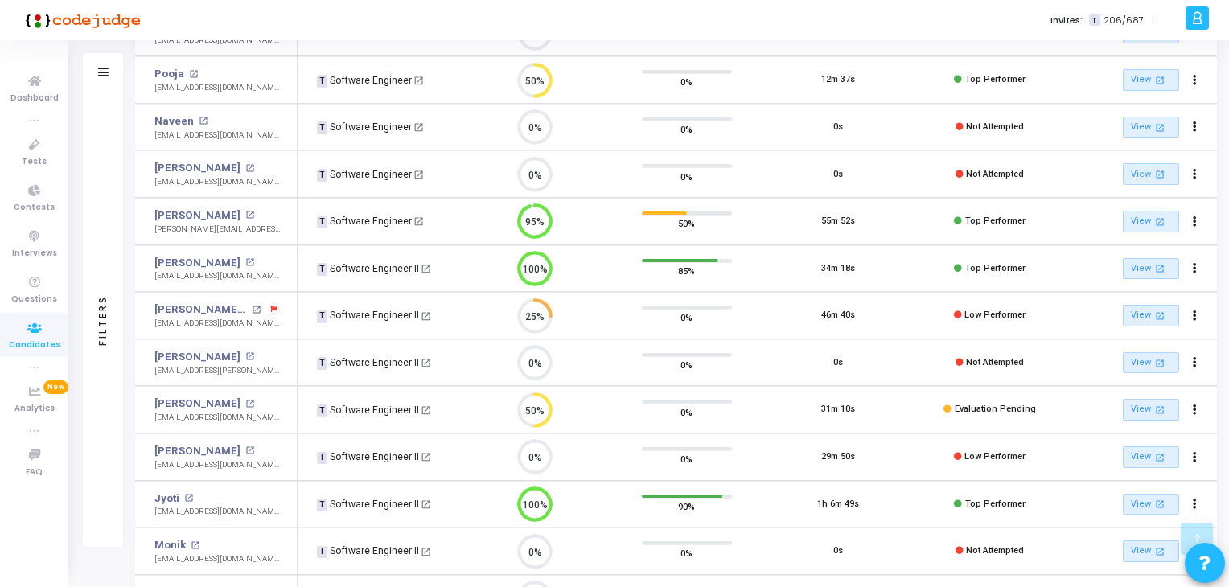
scroll to position [392, 0]
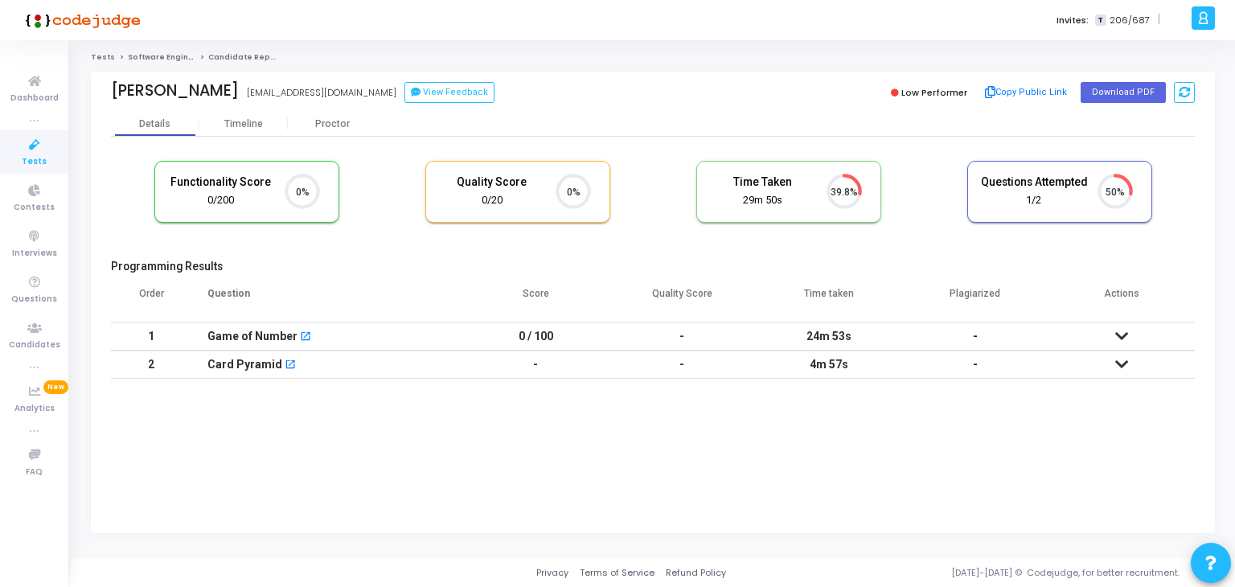
scroll to position [6, 6]
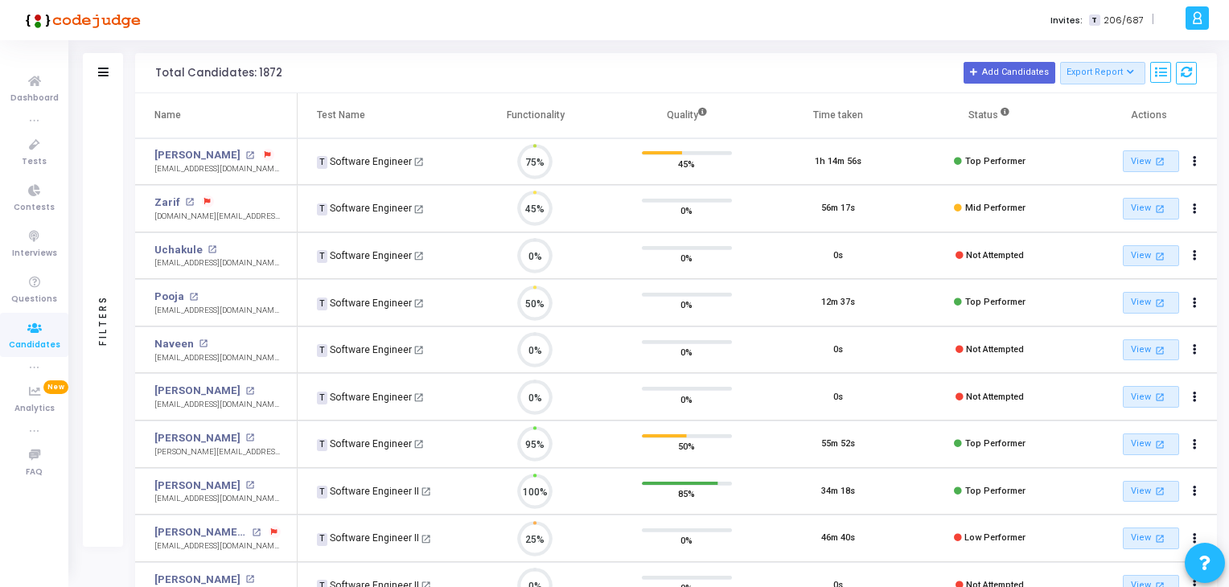
scroll to position [33, 41]
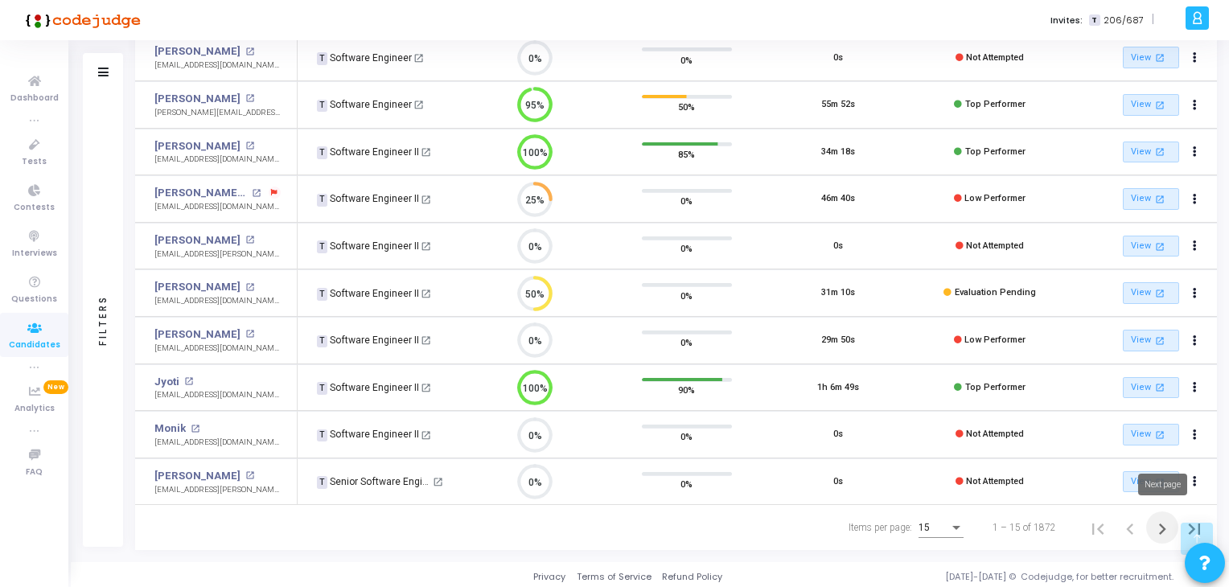
click at [1168, 528] on icon "Next page" at bounding box center [1162, 529] width 23 height 23
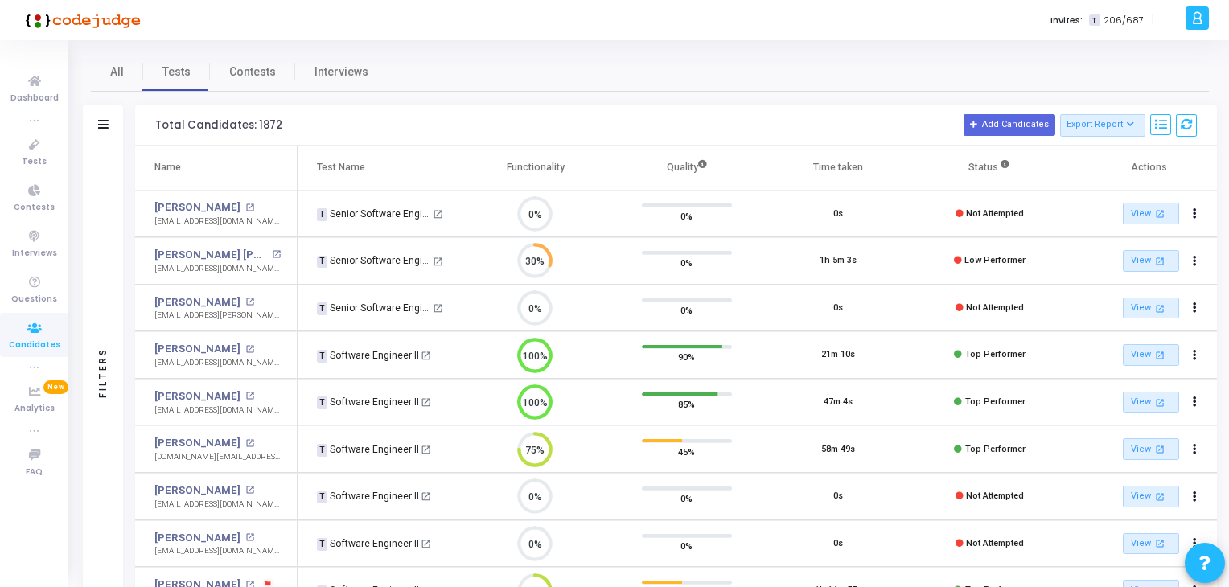
scroll to position [392, 0]
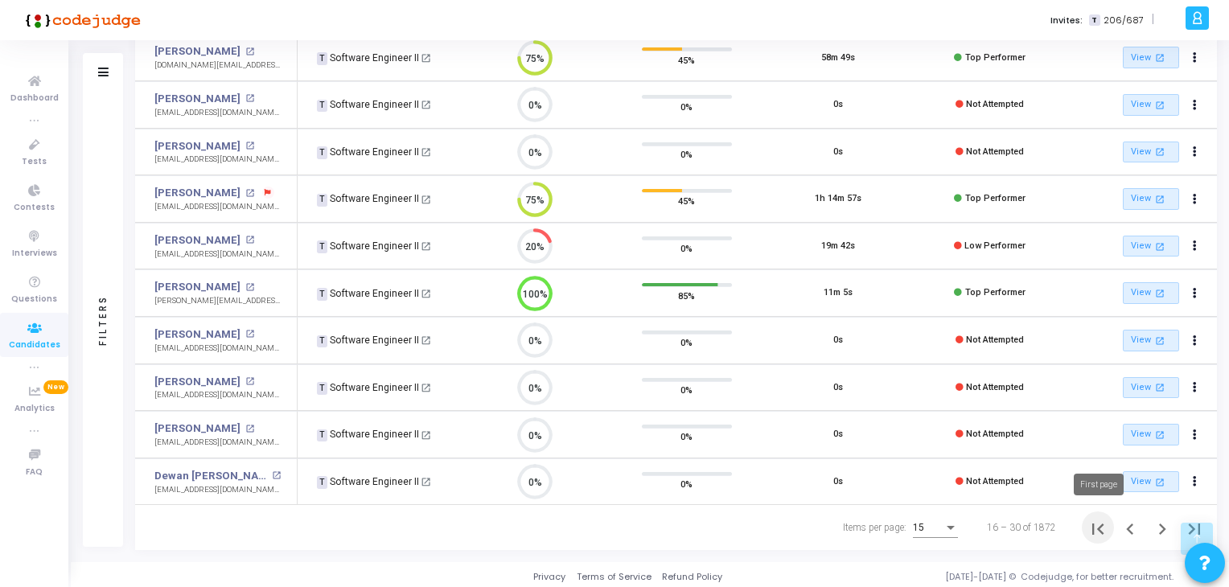
click at [1103, 525] on icon "First page" at bounding box center [1098, 529] width 23 height 23
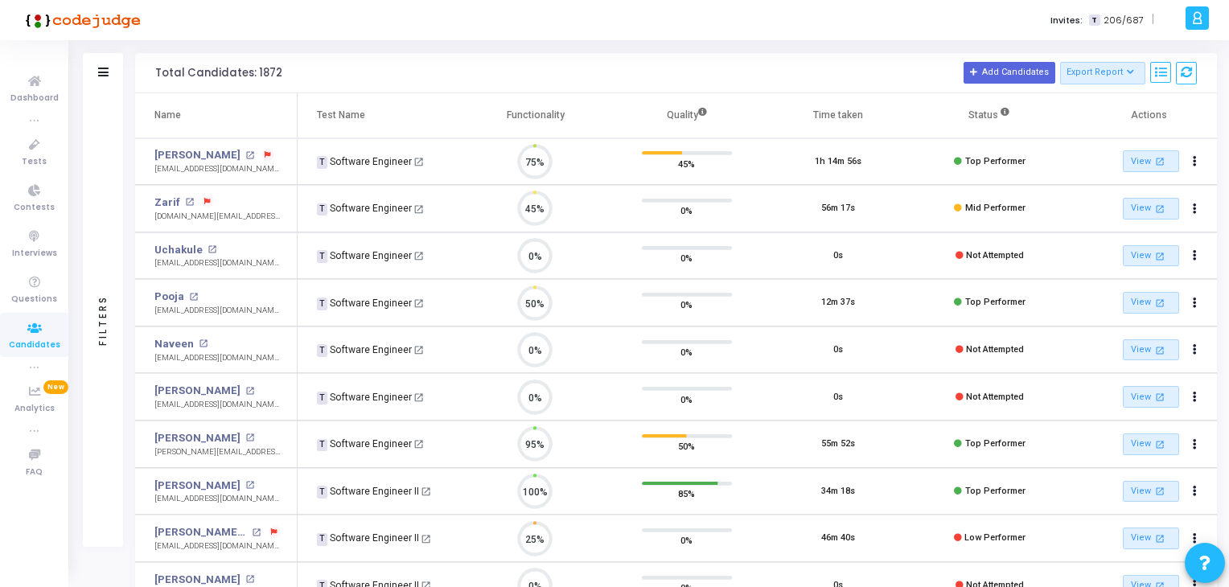
scroll to position [6, 6]
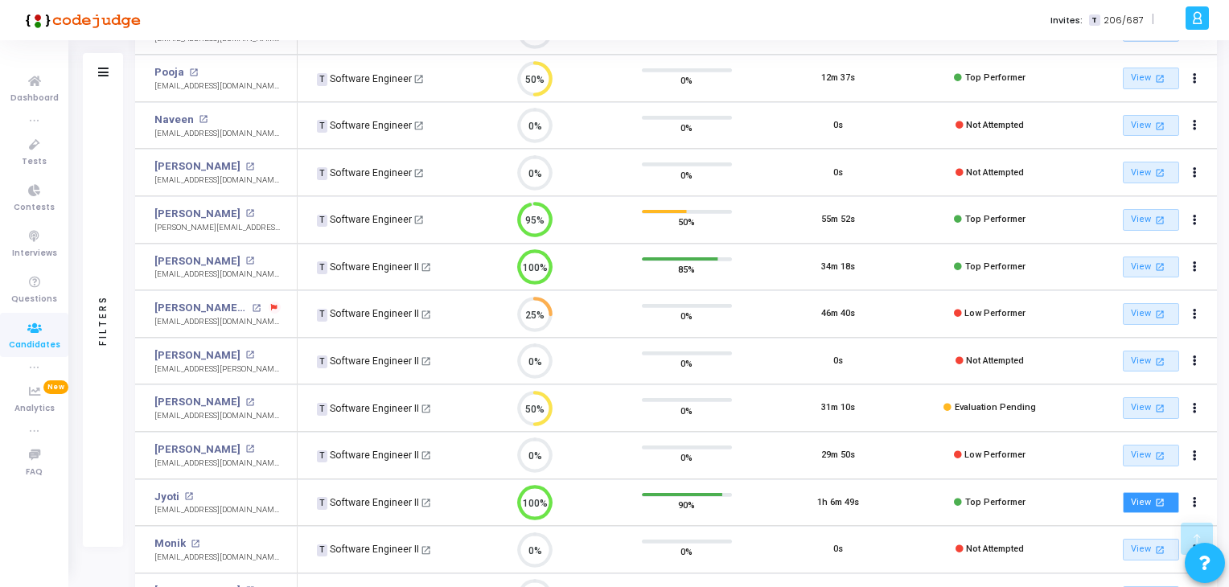
click at [1164, 492] on link "View open_in_new" at bounding box center [1151, 503] width 56 height 22
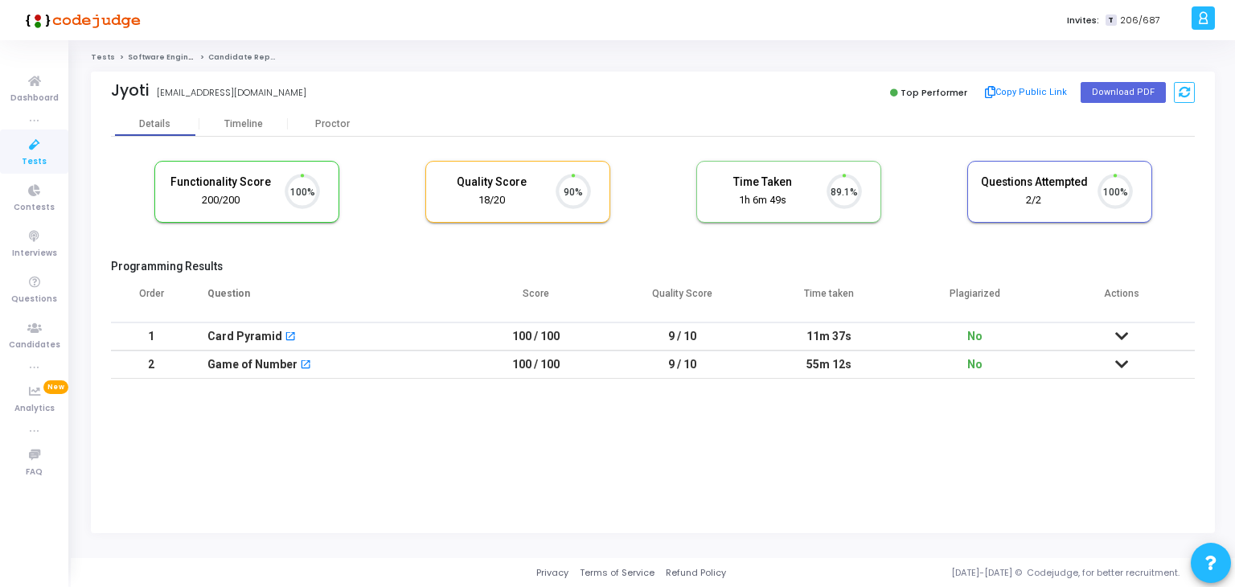
scroll to position [33, 41]
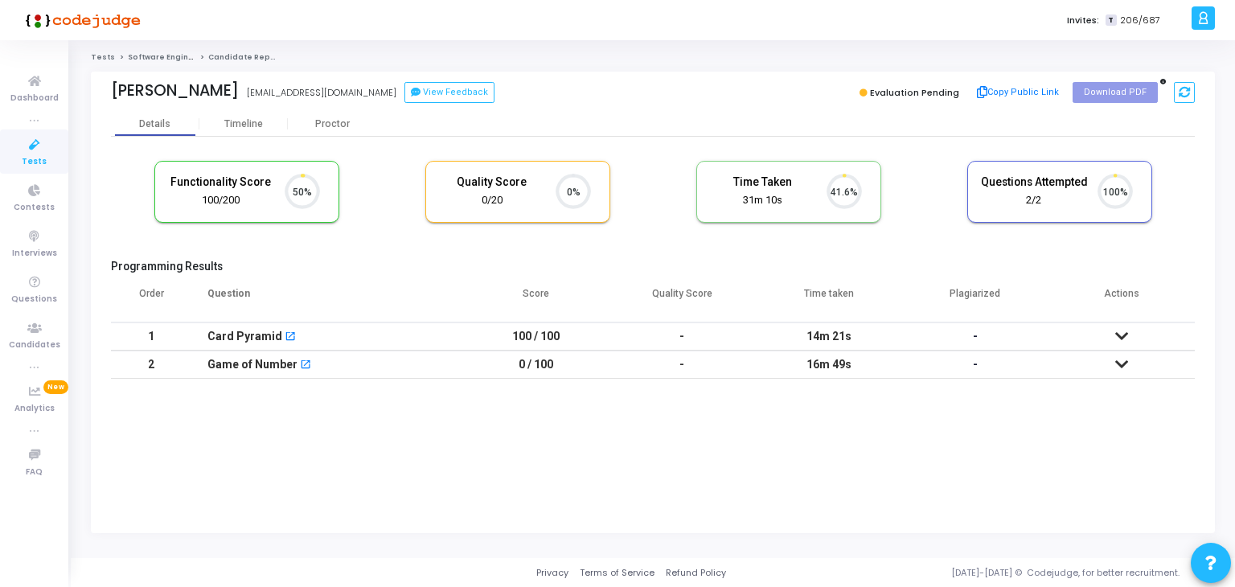
scroll to position [33, 41]
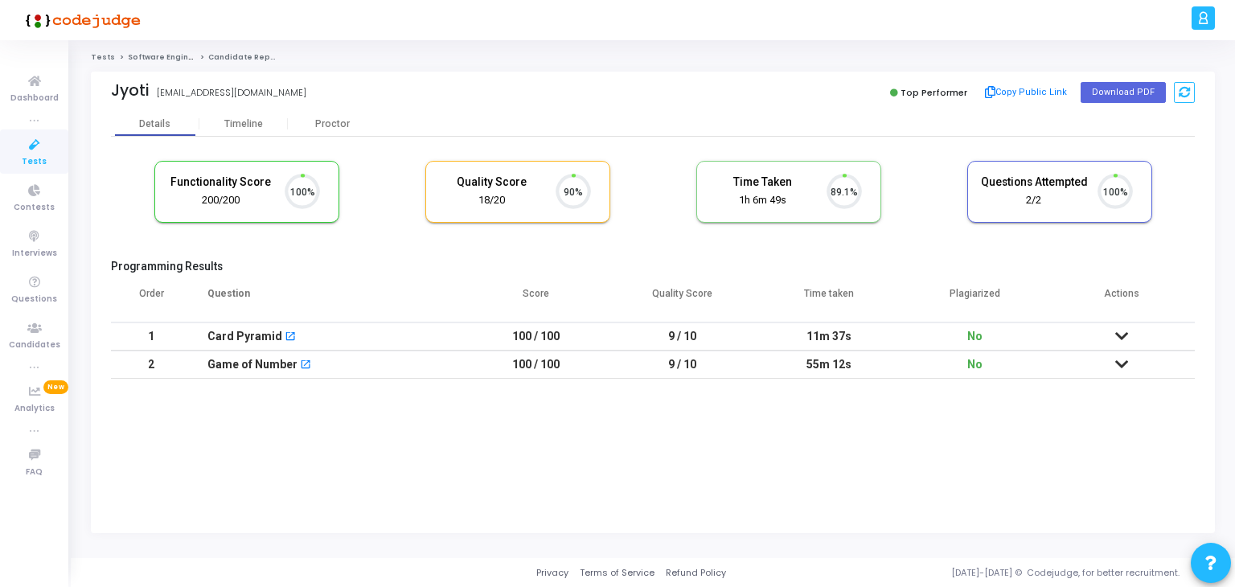
scroll to position [33, 41]
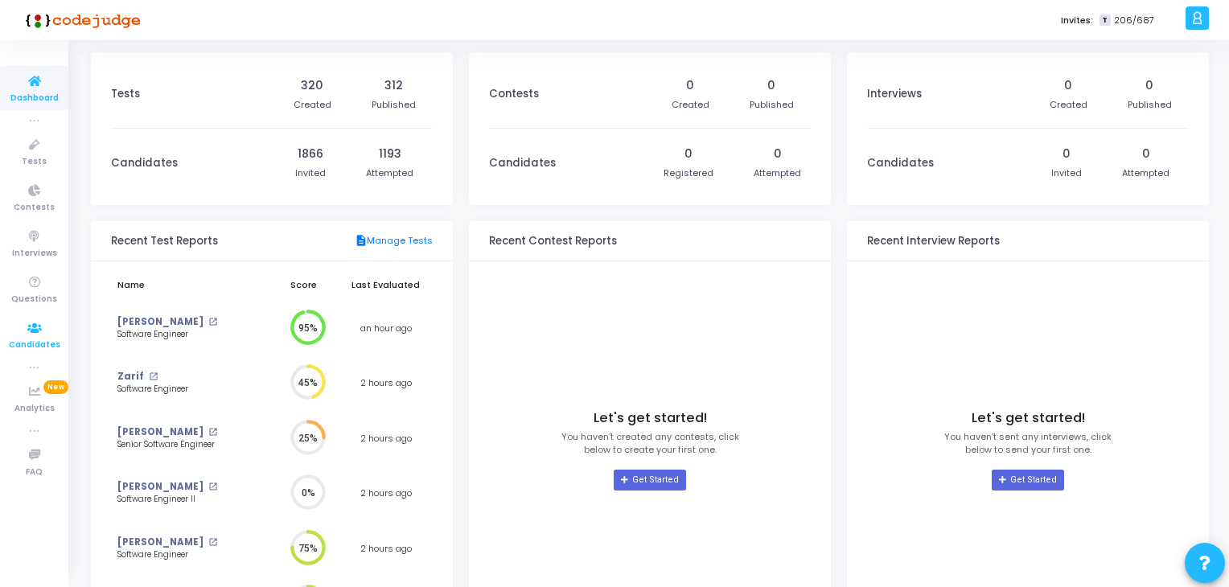
click at [34, 326] on icon at bounding box center [35, 328] width 34 height 20
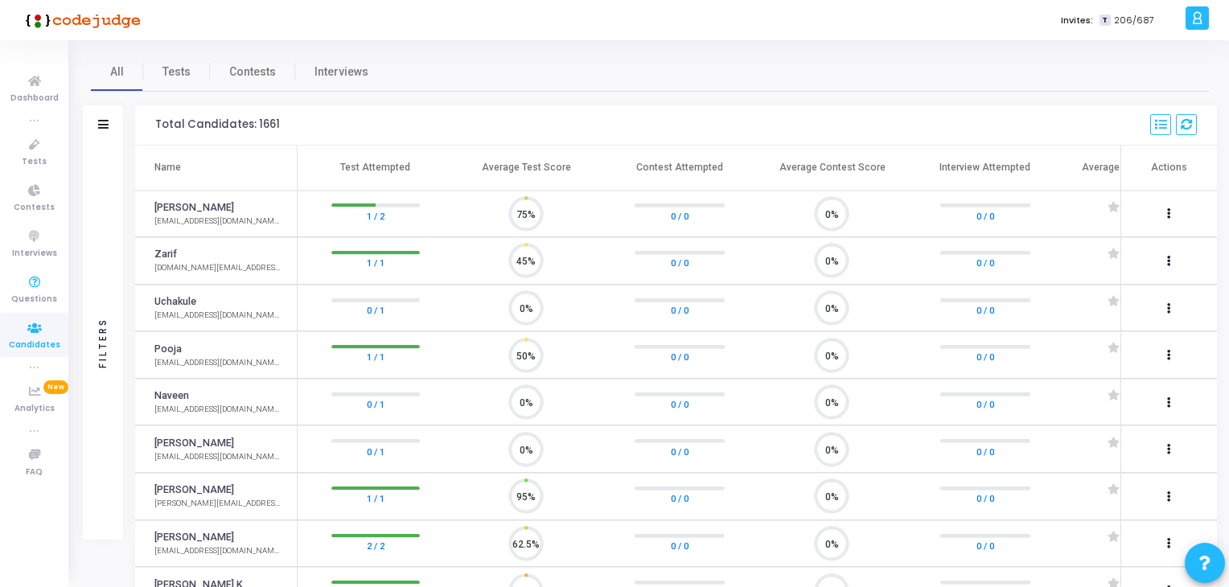
scroll to position [33, 41]
click at [28, 239] on icon at bounding box center [35, 237] width 34 height 20
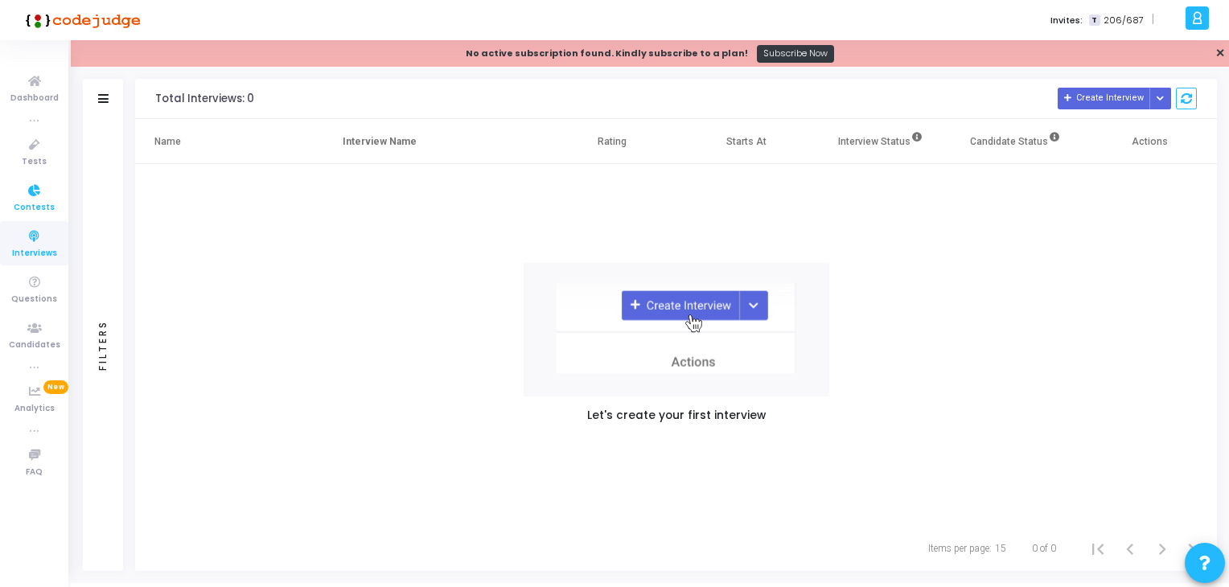
click at [42, 186] on icon at bounding box center [35, 191] width 34 height 20
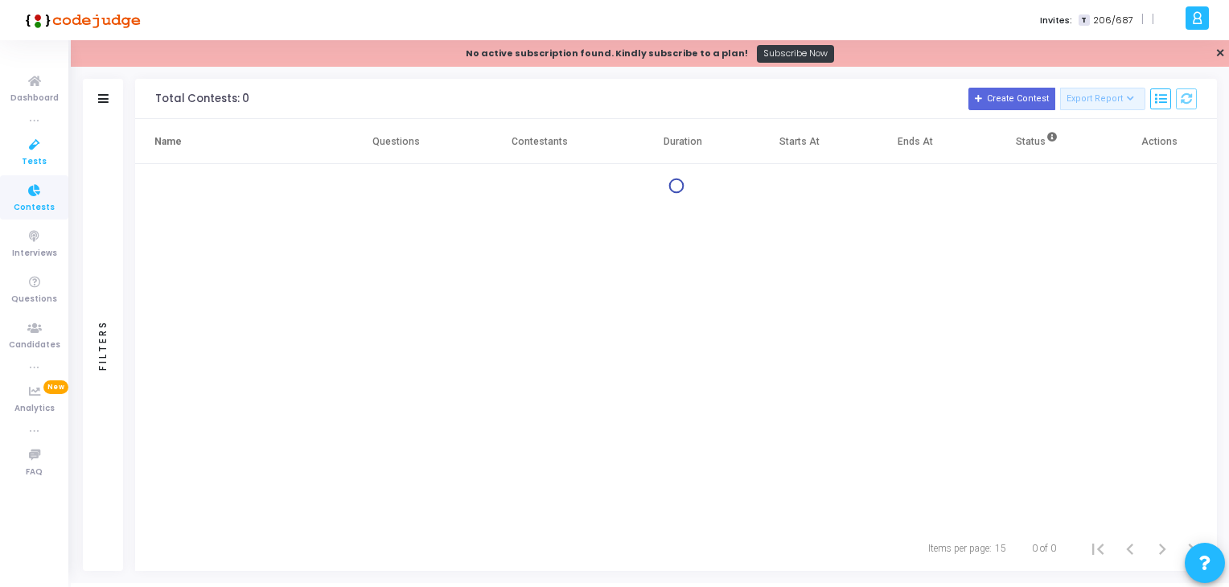
click at [27, 147] on icon at bounding box center [35, 145] width 34 height 20
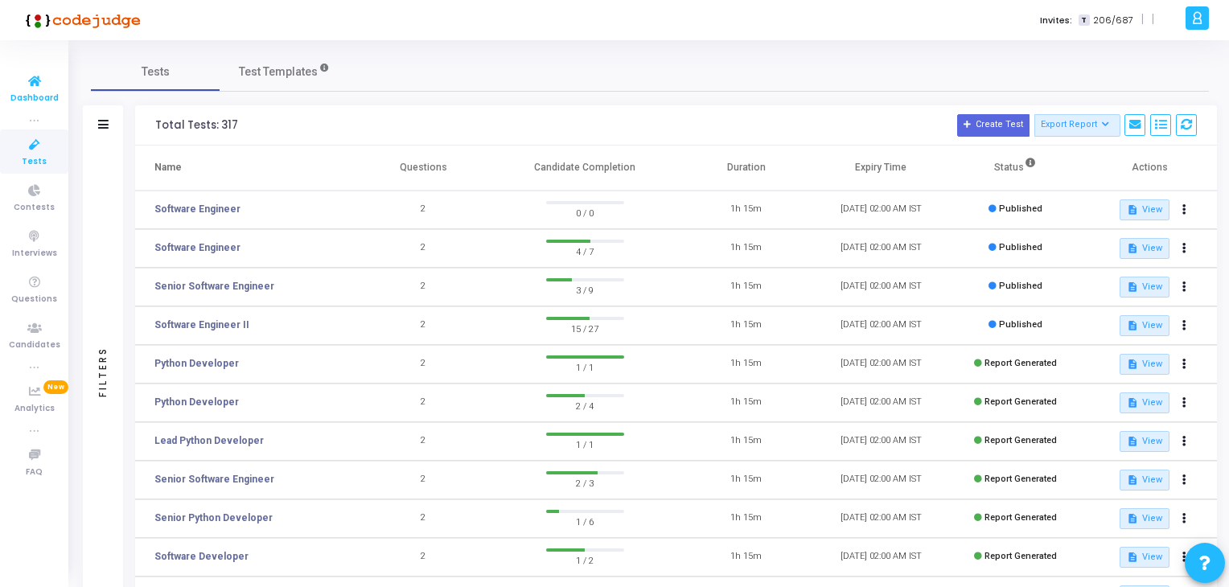
click at [28, 97] on span "Dashboard" at bounding box center [34, 99] width 48 height 14
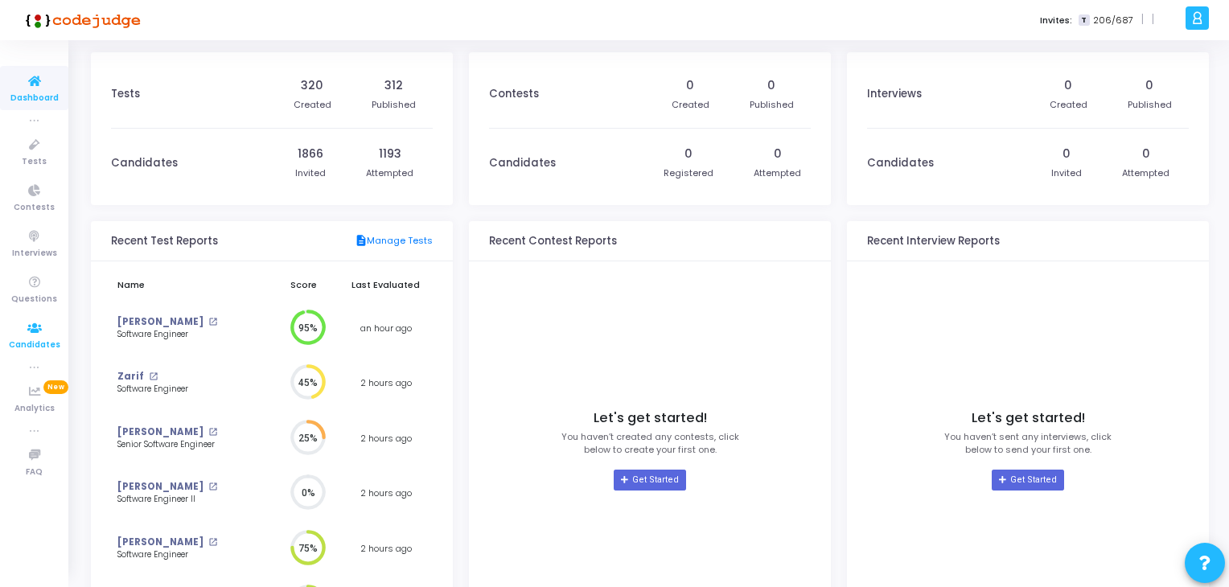
click at [43, 339] on span "Candidates" at bounding box center [34, 346] width 51 height 14
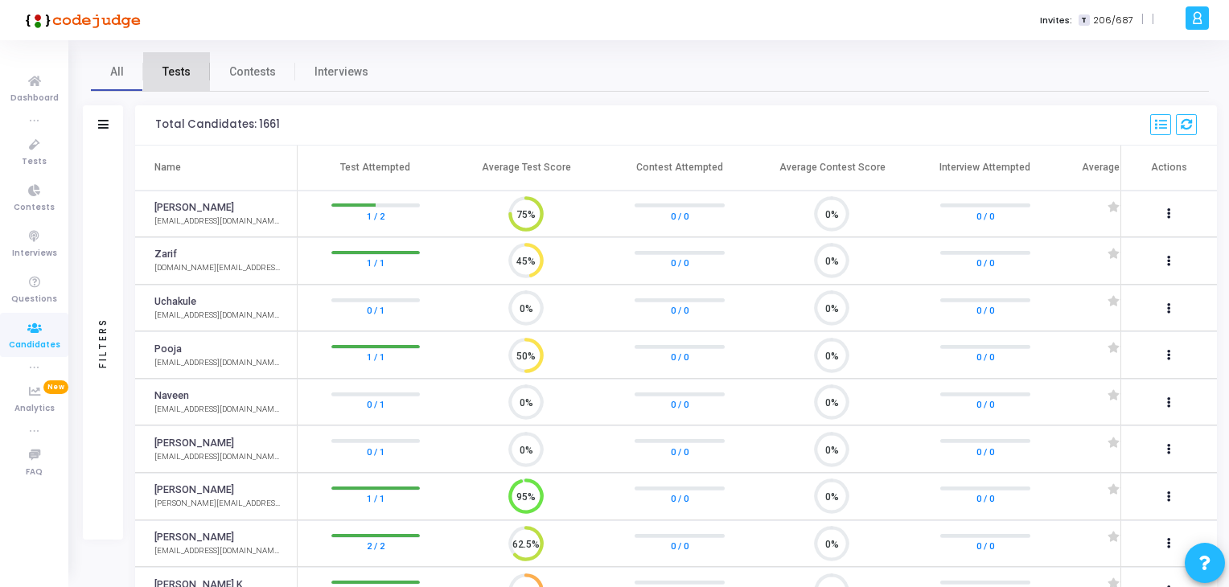
click at [178, 76] on span "Tests" at bounding box center [176, 72] width 28 height 17
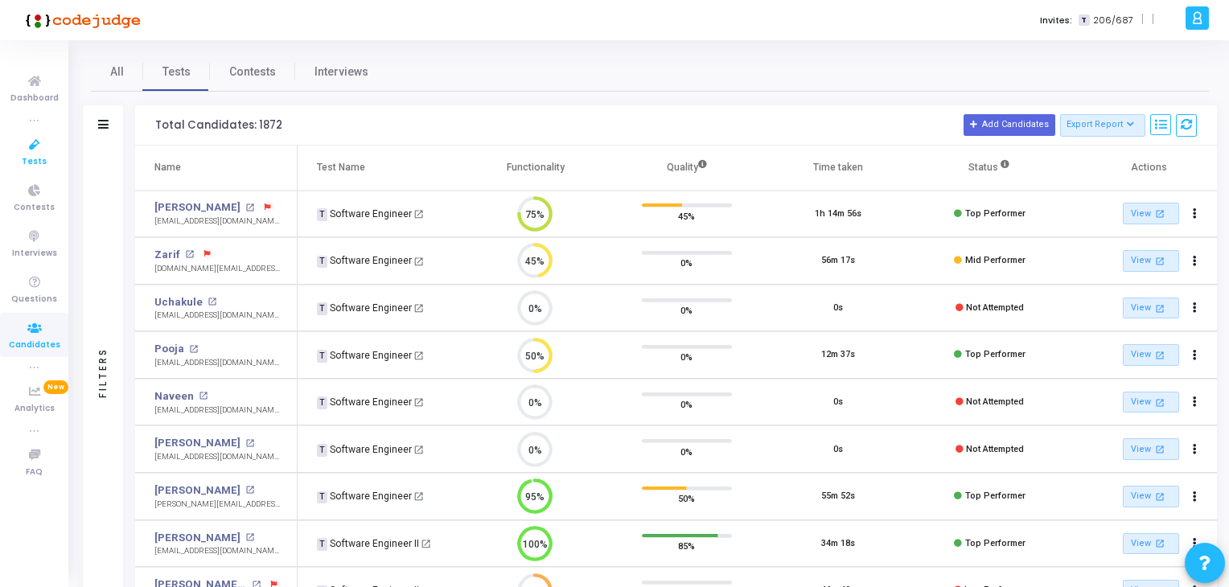
click at [24, 155] on span "Tests" at bounding box center [34, 162] width 25 height 14
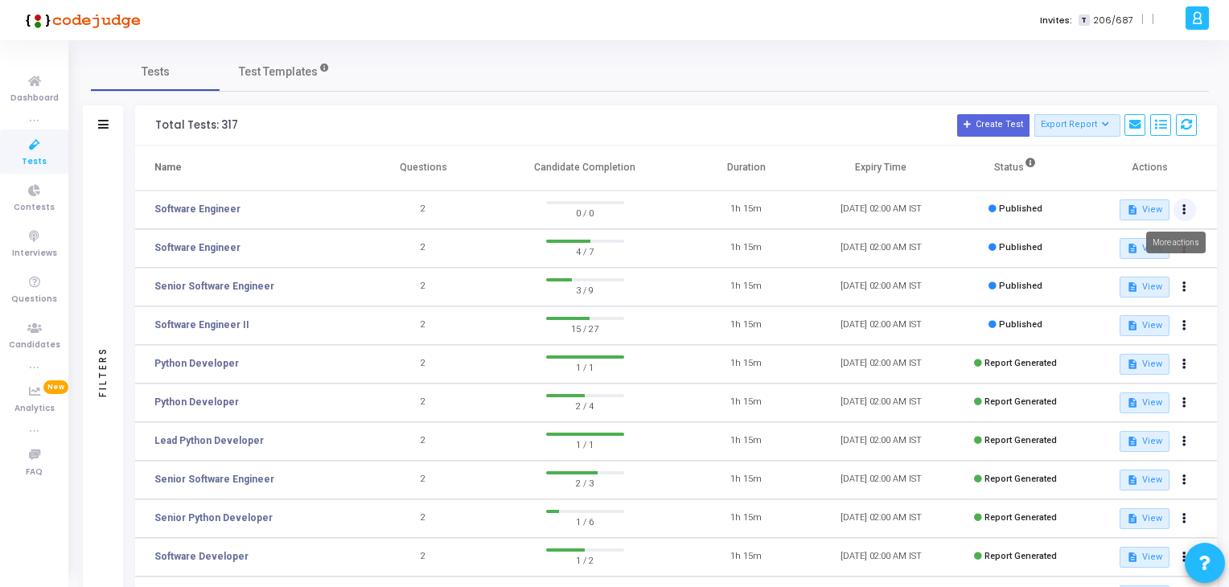
click at [1186, 210] on button at bounding box center [1184, 210] width 23 height 23
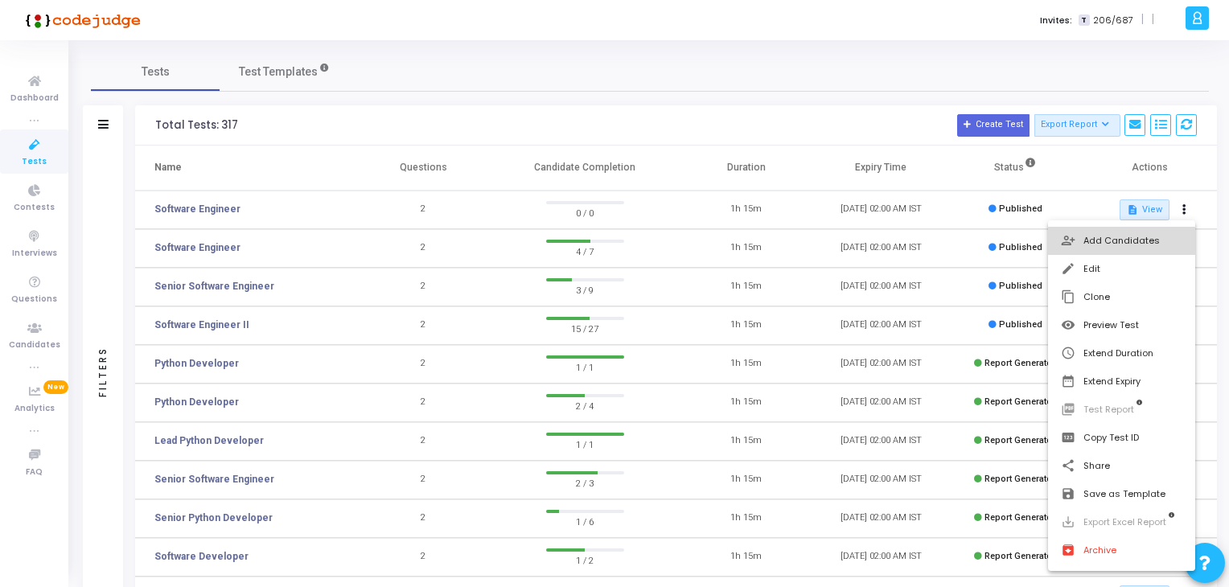
click at [1099, 242] on button "person_add_alt Add Candidates" at bounding box center [1121, 241] width 147 height 28
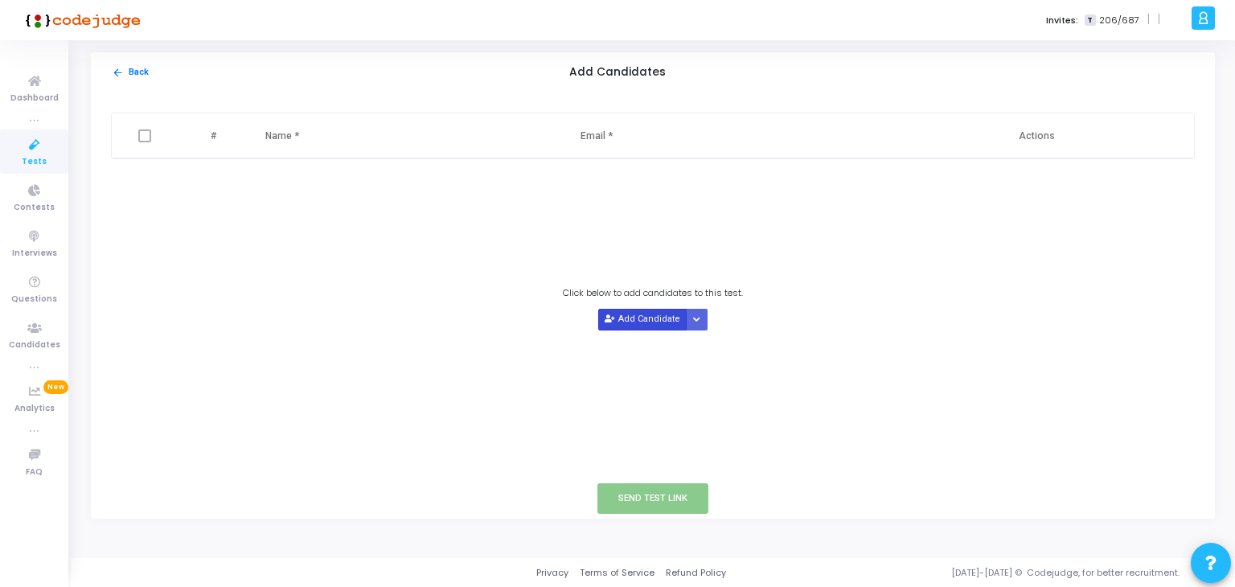
click at [633, 319] on button "Add Candidate" at bounding box center [642, 320] width 88 height 22
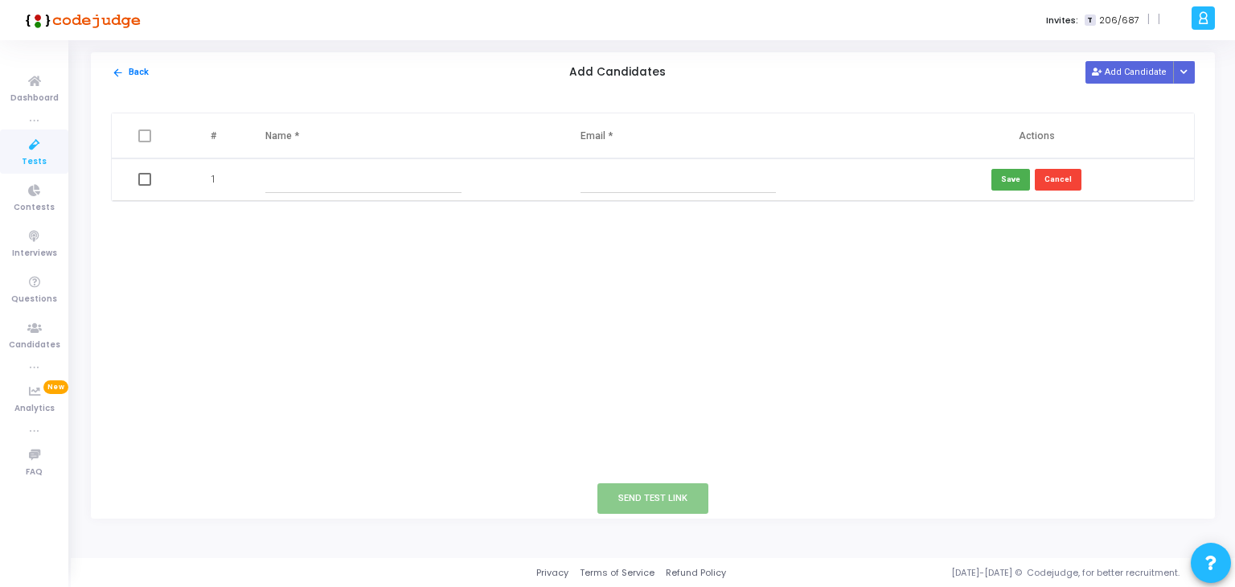
click at [292, 181] on input "text" at bounding box center [362, 179] width 195 height 27
click at [650, 175] on input "text" at bounding box center [678, 179] width 195 height 27
click at [134, 73] on button "arrow_back Back" at bounding box center [130, 72] width 39 height 15
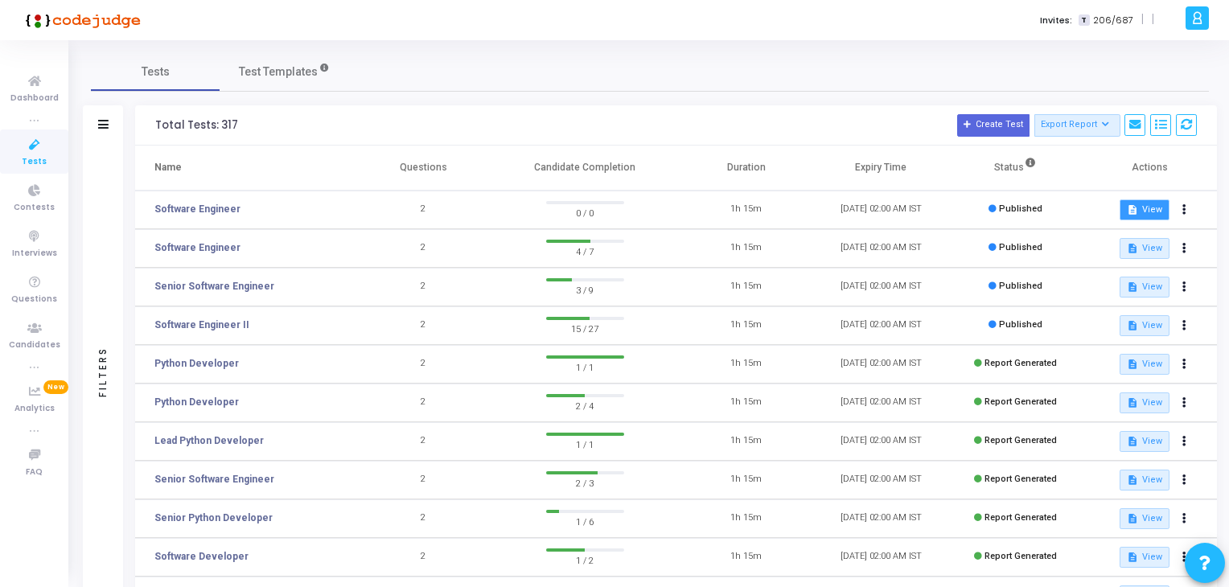
click at [1145, 204] on button "description View" at bounding box center [1144, 209] width 49 height 21
click at [1186, 209] on button at bounding box center [1184, 210] width 23 height 23
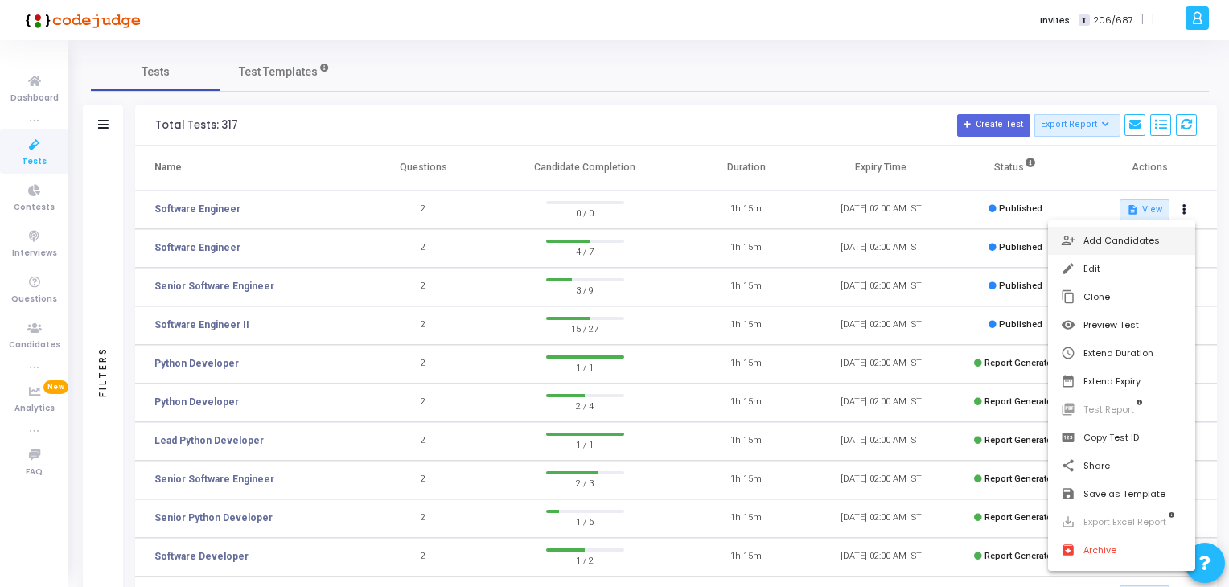
click at [1132, 232] on button "person_add_alt Add Candidates" at bounding box center [1121, 241] width 147 height 28
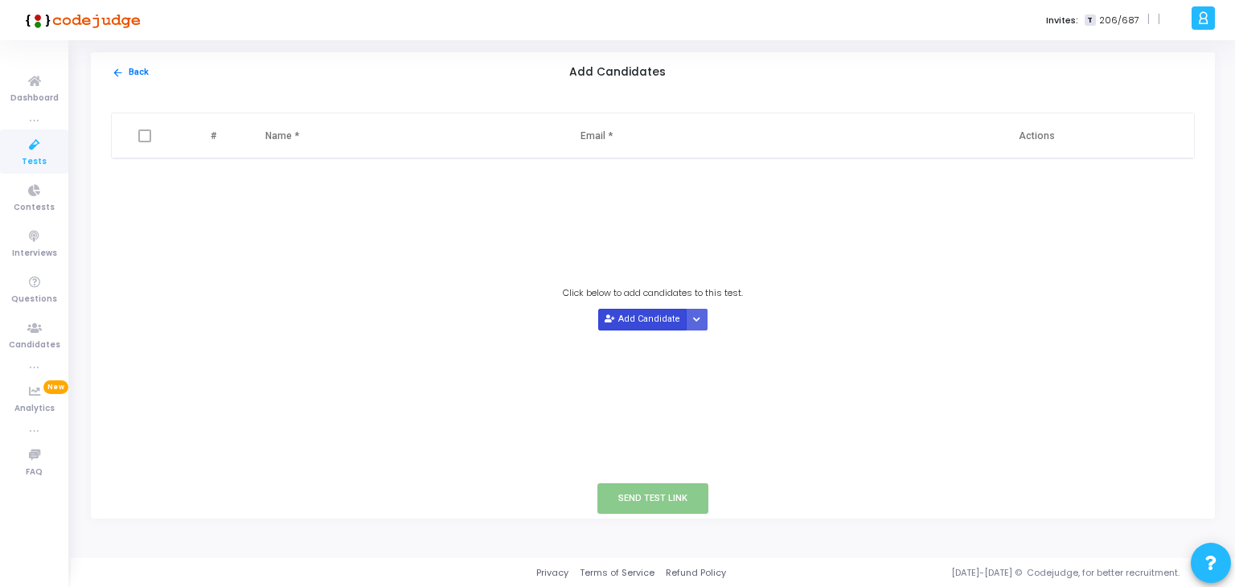
click at [644, 324] on button "Add Candidate" at bounding box center [642, 320] width 88 height 22
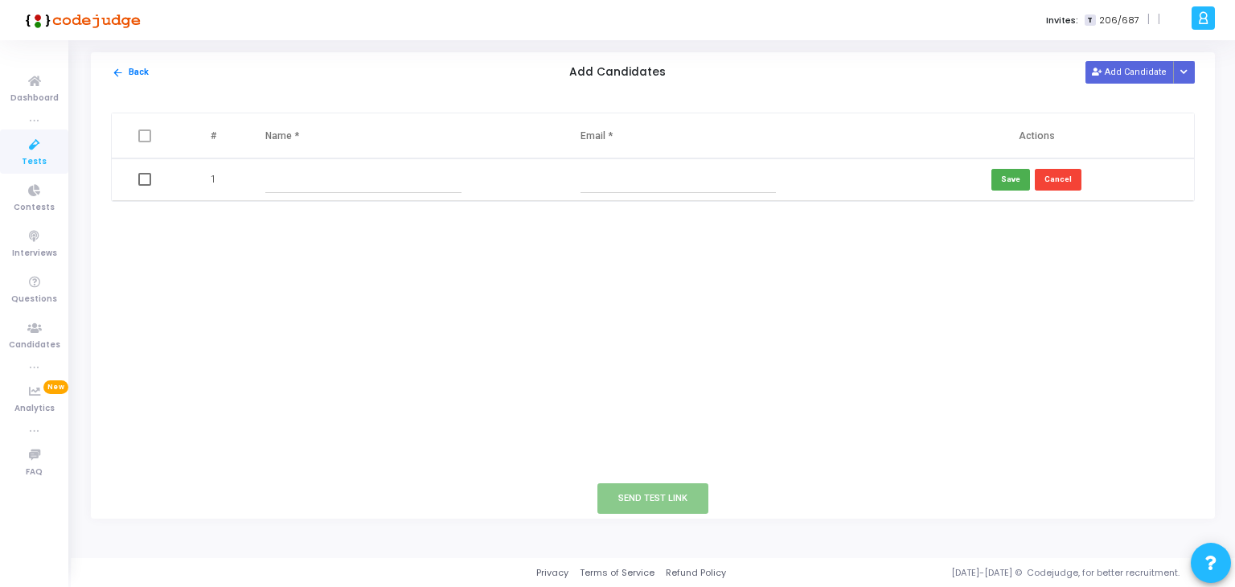
click at [278, 181] on input "text" at bounding box center [362, 179] width 195 height 27
paste input "[PERSON_NAME]"
type input "[PERSON_NAME]"
click at [618, 175] on input "text" at bounding box center [678, 179] width 195 height 27
click at [604, 181] on input "text" at bounding box center [678, 179] width 195 height 27
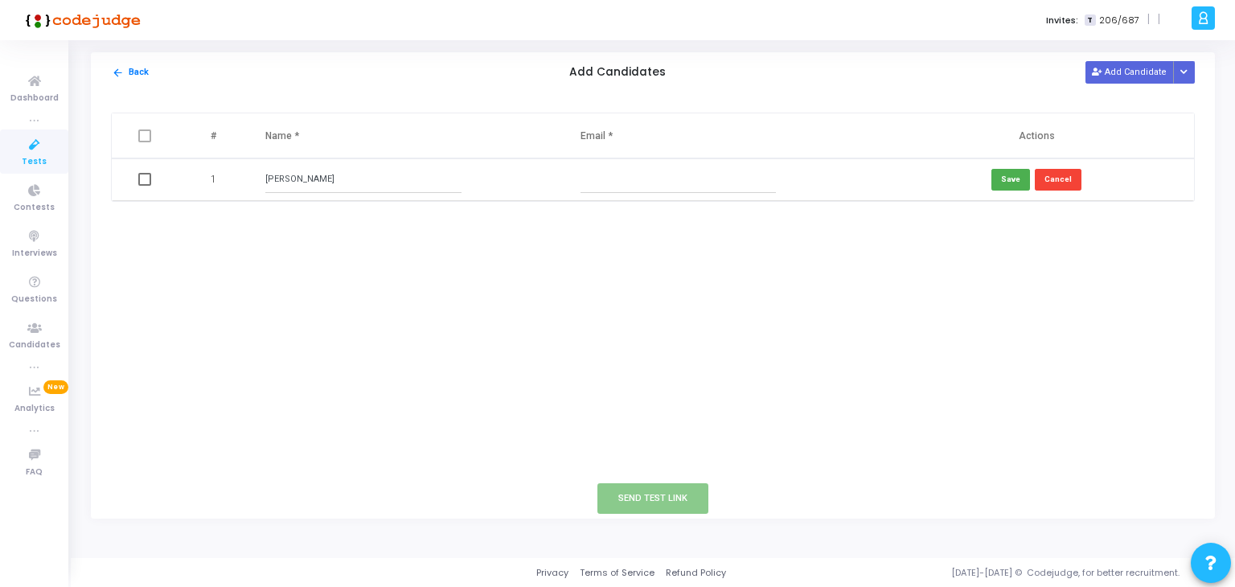
paste input "[EMAIL_ADDRESS][DOMAIN_NAME]"
type input "[EMAIL_ADDRESS][DOMAIN_NAME]"
click at [143, 178] on span at bounding box center [144, 179] width 13 height 13
click at [144, 186] on input "checkbox" at bounding box center [144, 186] width 1 height 1
checkbox input "true"
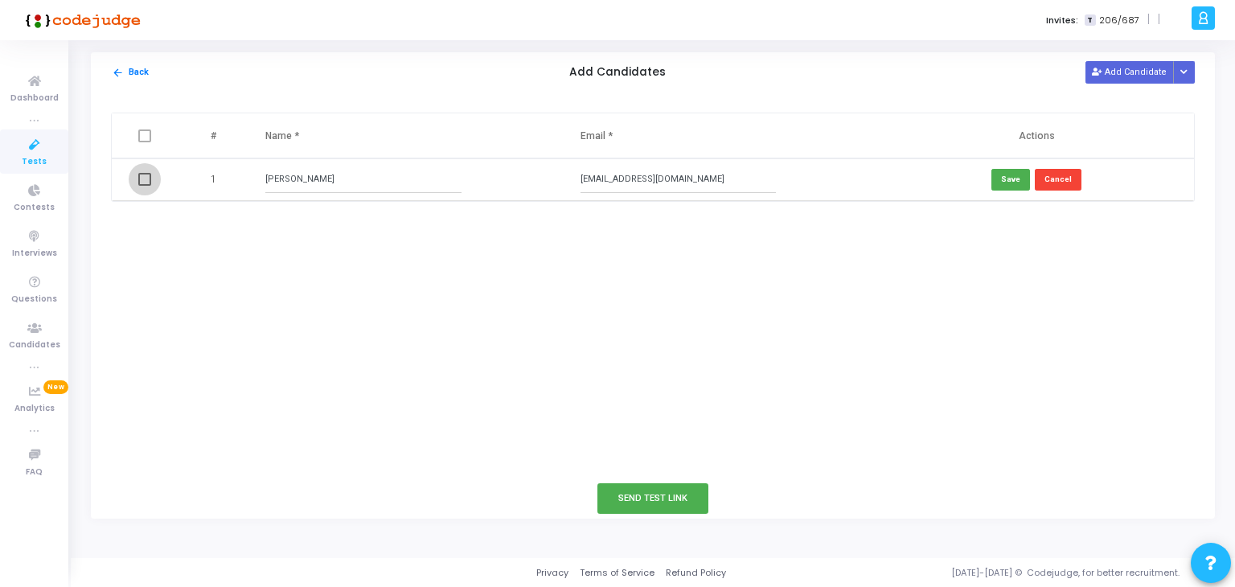
checkbox input "true"
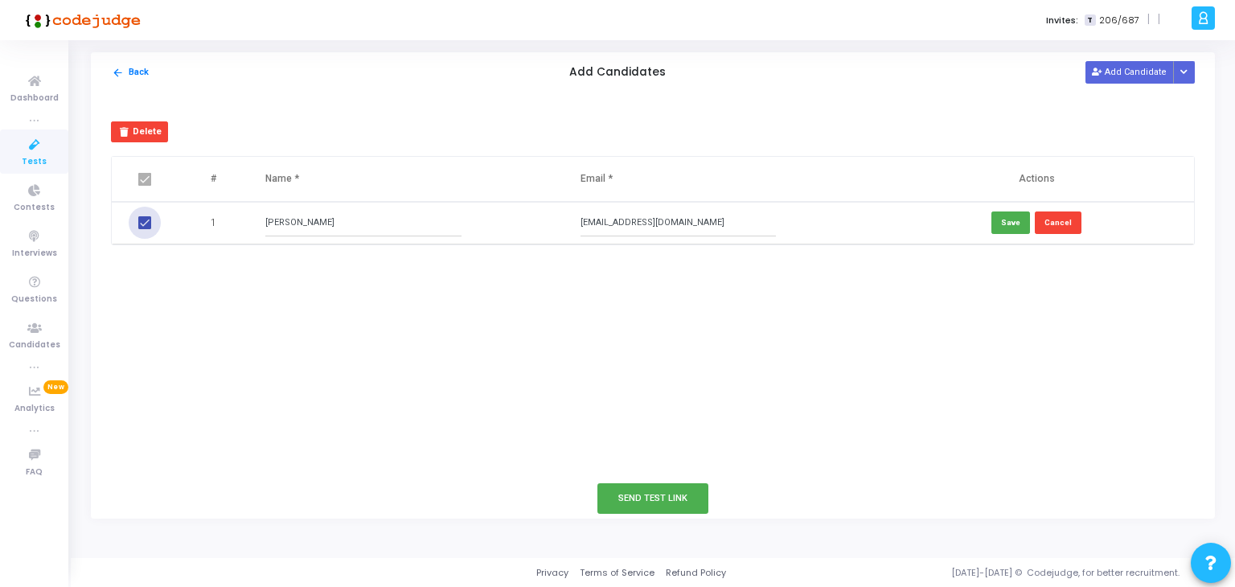
click at [142, 223] on span at bounding box center [144, 222] width 13 height 13
click at [144, 229] on input "checkbox" at bounding box center [144, 229] width 1 height 1
checkbox input "false"
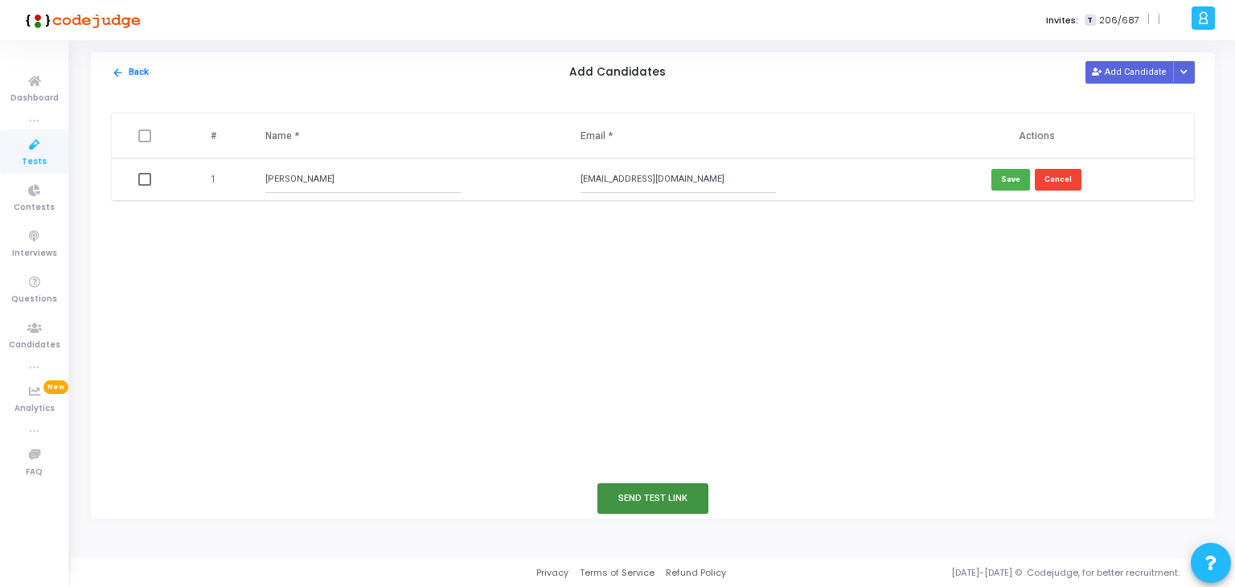
click at [676, 503] on button "Send Test Link" at bounding box center [653, 498] width 111 height 30
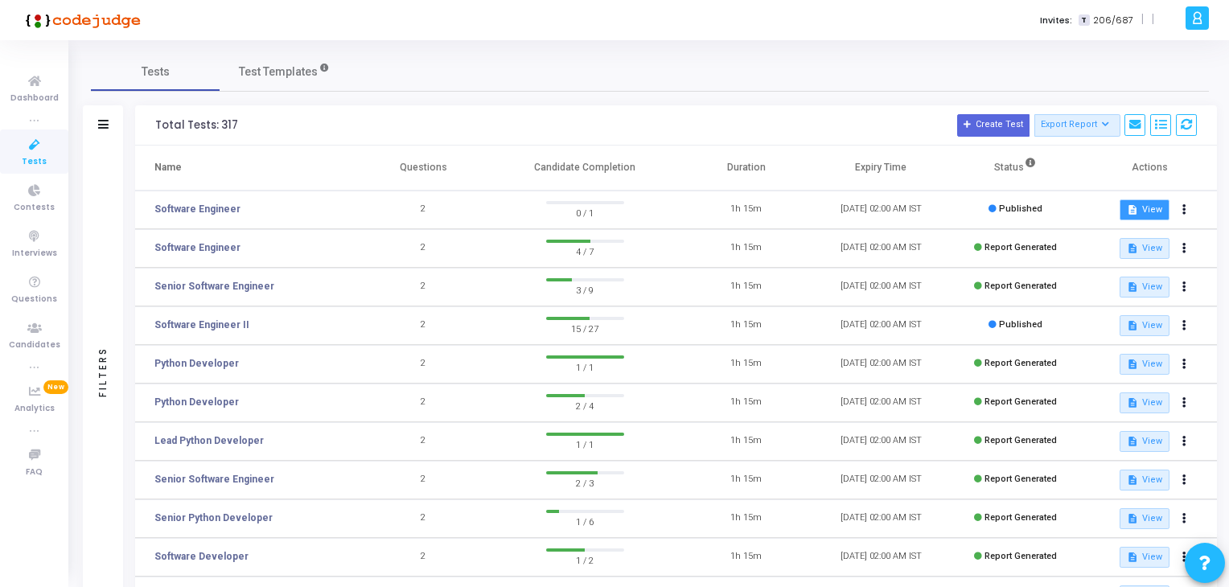
click at [1150, 203] on button "description View" at bounding box center [1144, 209] width 49 height 21
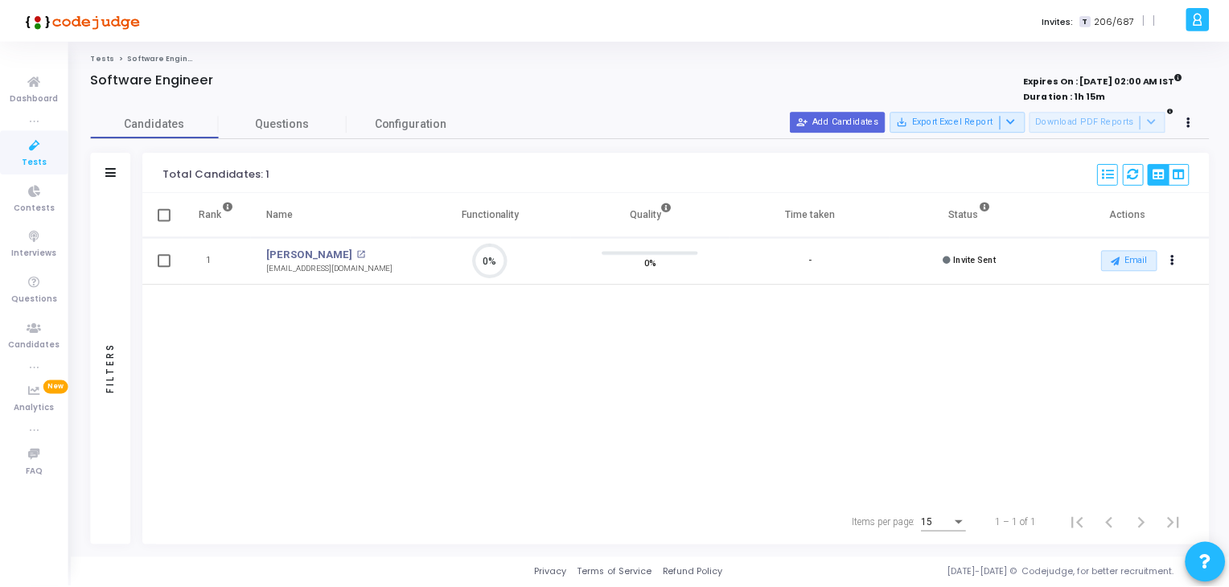
scroll to position [33, 41]
click at [1180, 259] on icon "Actions" at bounding box center [1179, 261] width 4 height 8
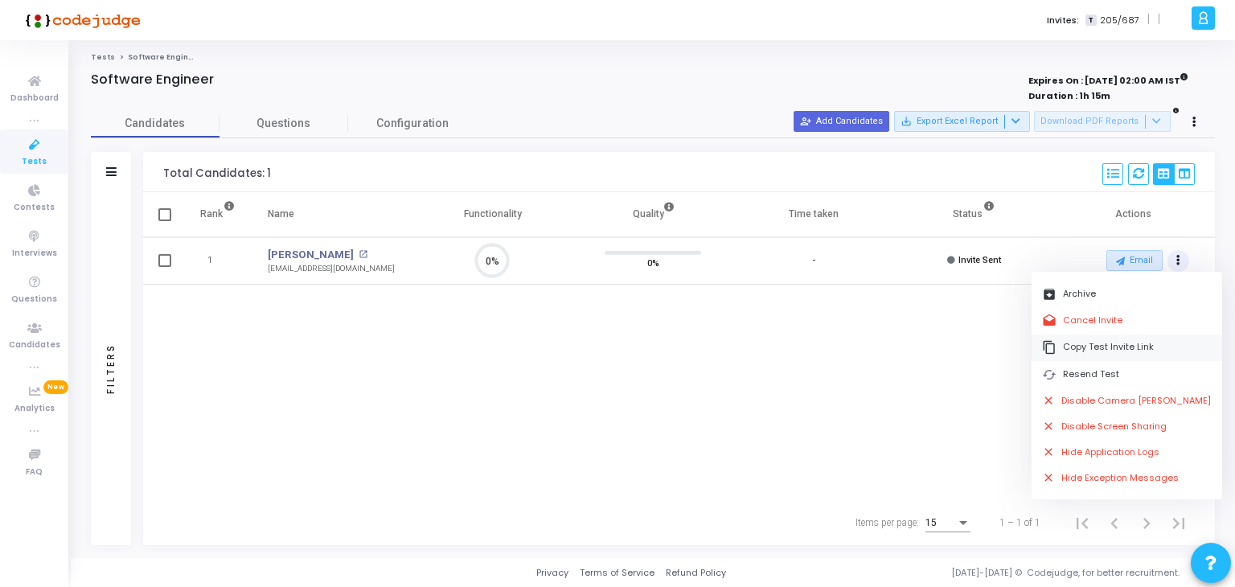
click at [1143, 345] on button "content_copy Copy Test Invite Link" at bounding box center [1127, 348] width 191 height 27
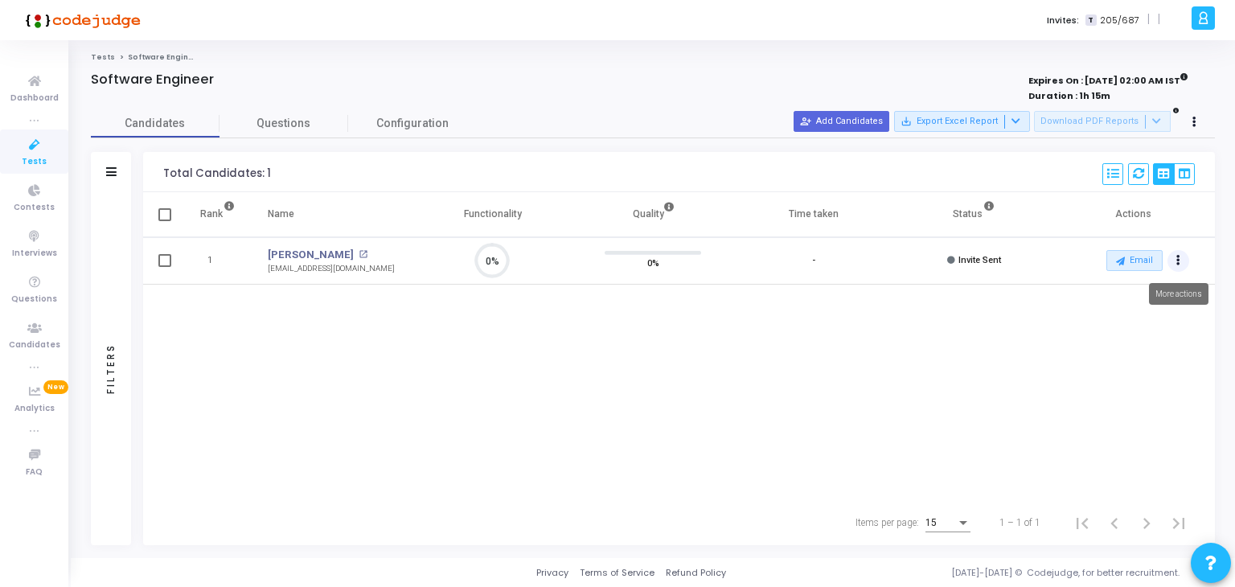
click at [1177, 261] on icon "Actions" at bounding box center [1179, 261] width 4 height 8
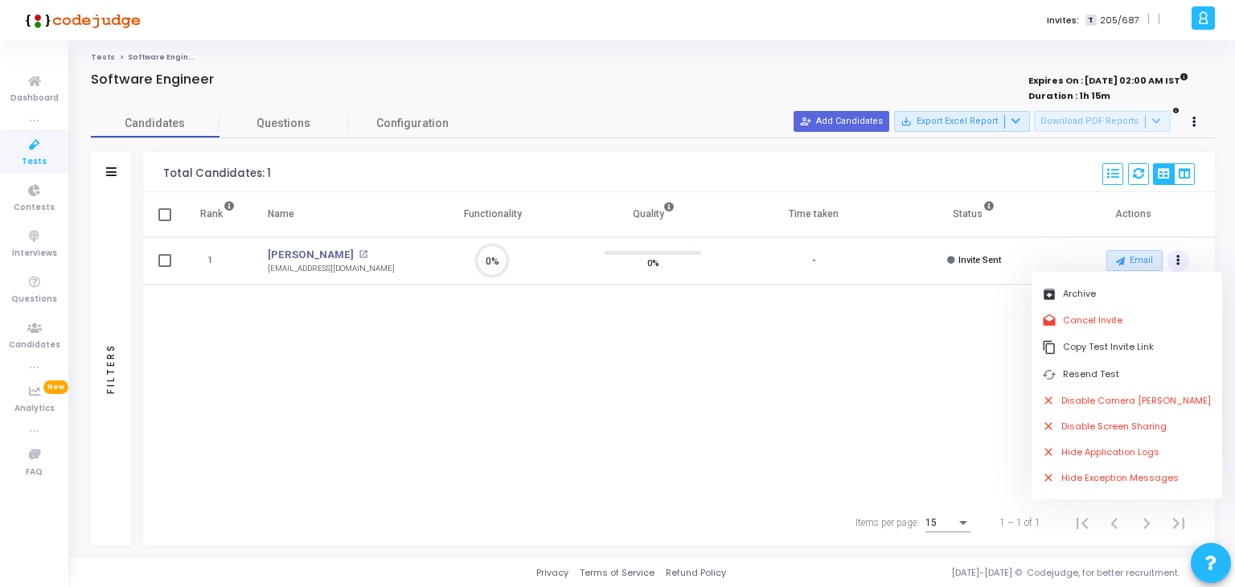
click at [764, 429] on div "Rank Name Functionality Quality Time taken Status Actions 1 [PERSON_NAME] open_…" at bounding box center [679, 346] width 1072 height 308
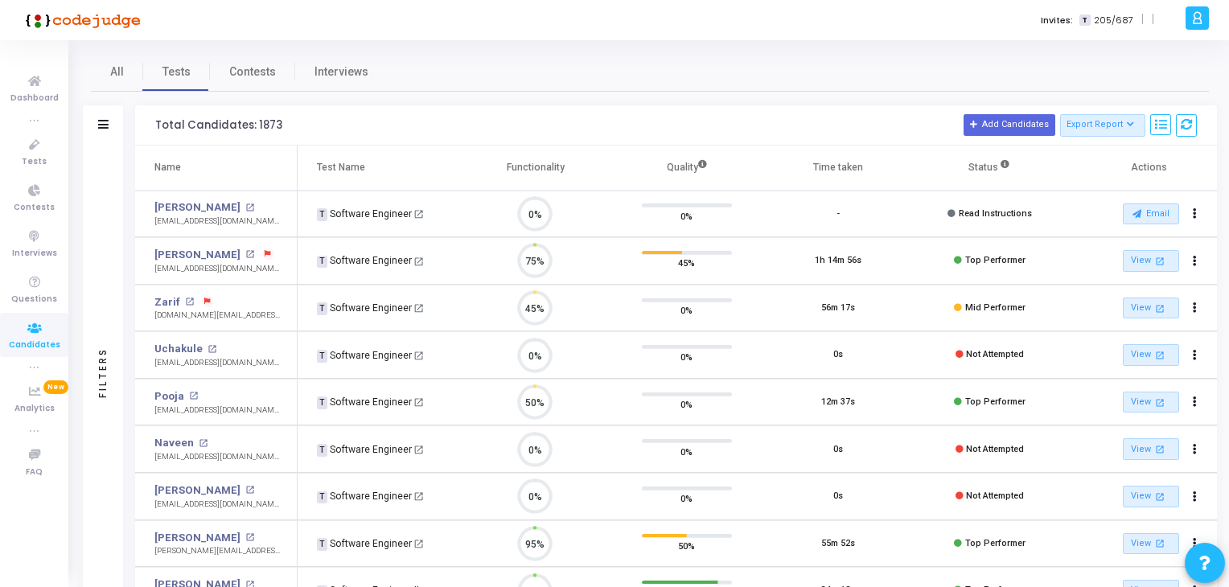
scroll to position [33, 41]
